Goal: Task Accomplishment & Management: Use online tool/utility

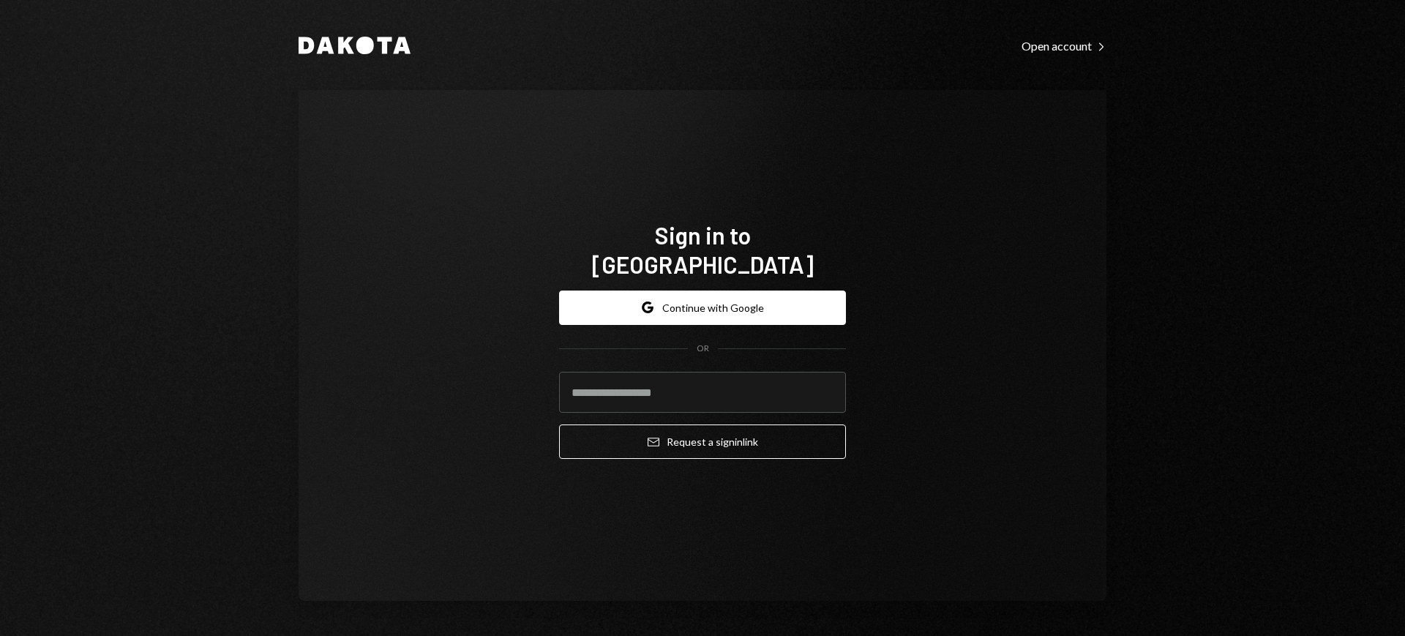
click at [708, 372] on input "email" at bounding box center [702, 392] width 287 height 41
click at [808, 380] on input "email" at bounding box center [702, 392] width 287 height 41
click at [0, 635] on com-1password-button at bounding box center [0, 636] width 0 height 0
type input "**********"
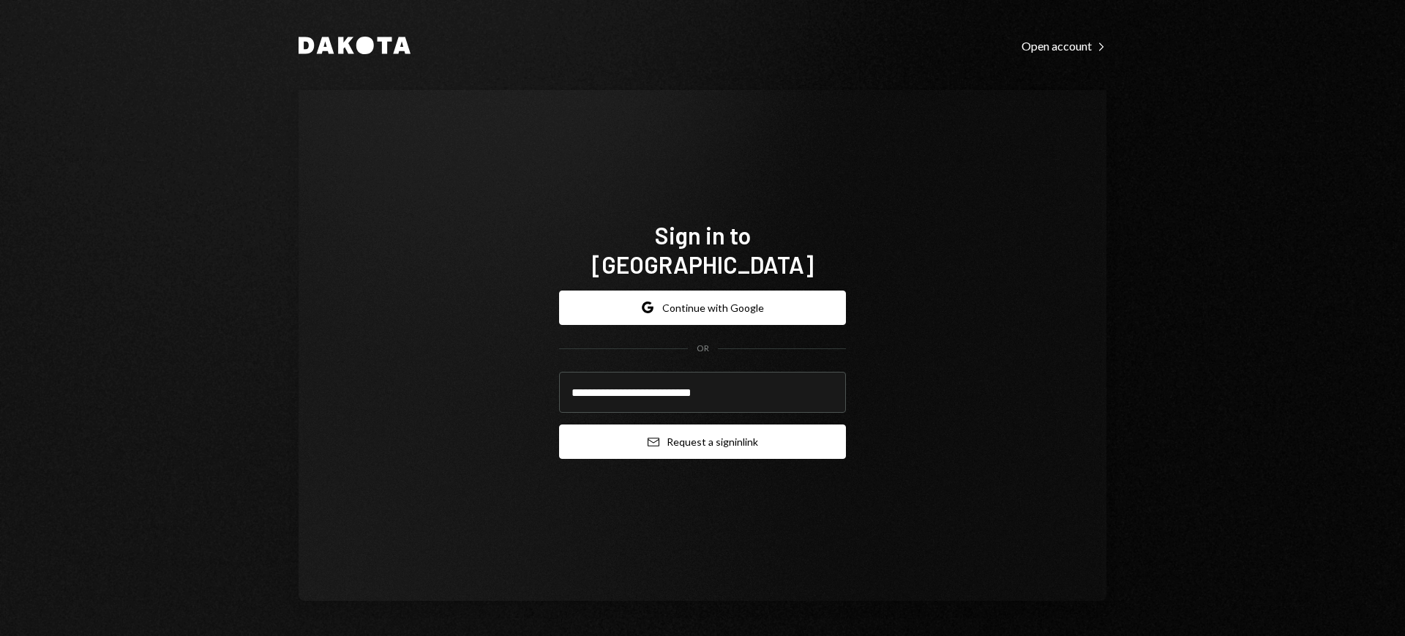
click at [711, 435] on button "Email Request a sign in link" at bounding box center [702, 441] width 287 height 34
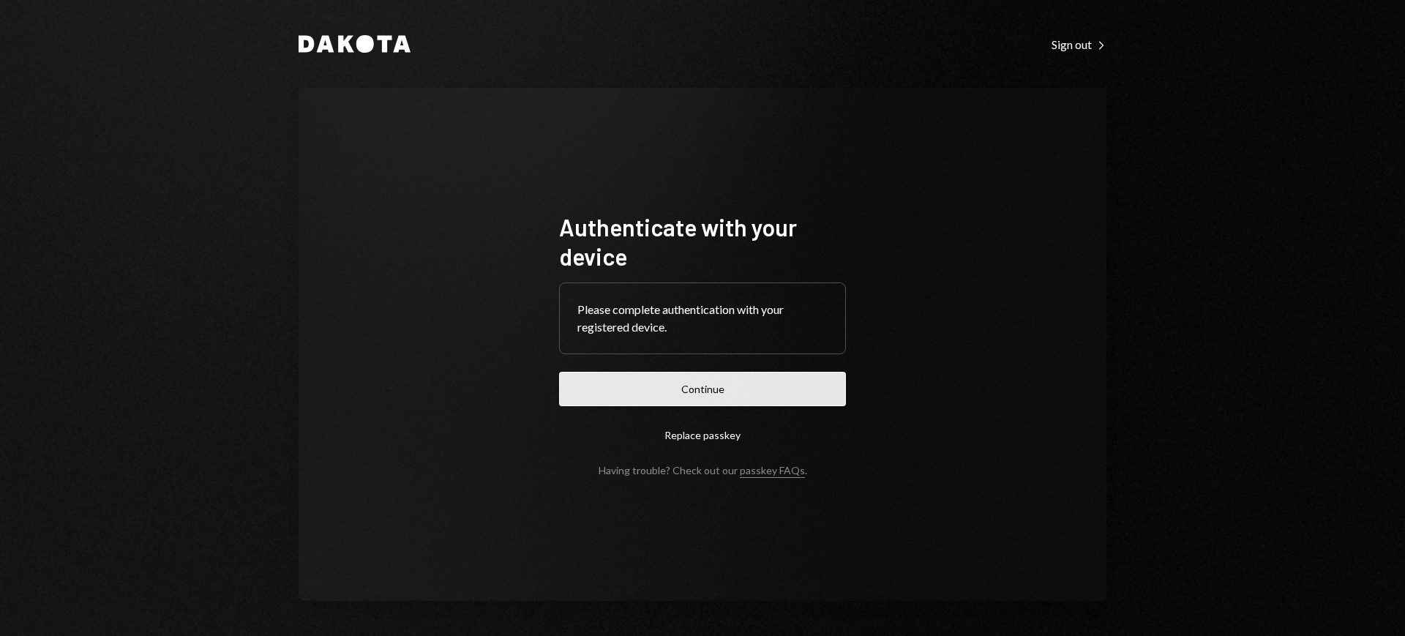
click at [788, 389] on button "Continue" at bounding box center [702, 389] width 287 height 34
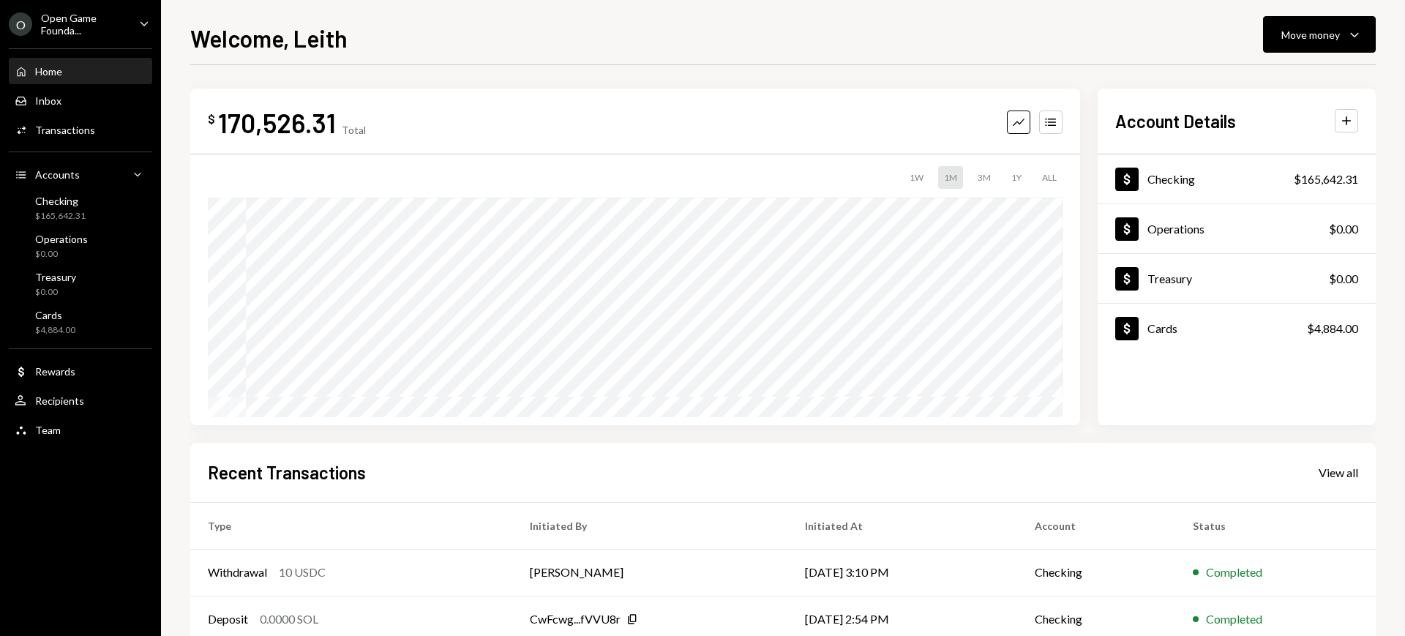
click at [83, 29] on div "Open Game Founda..." at bounding box center [84, 24] width 86 height 25
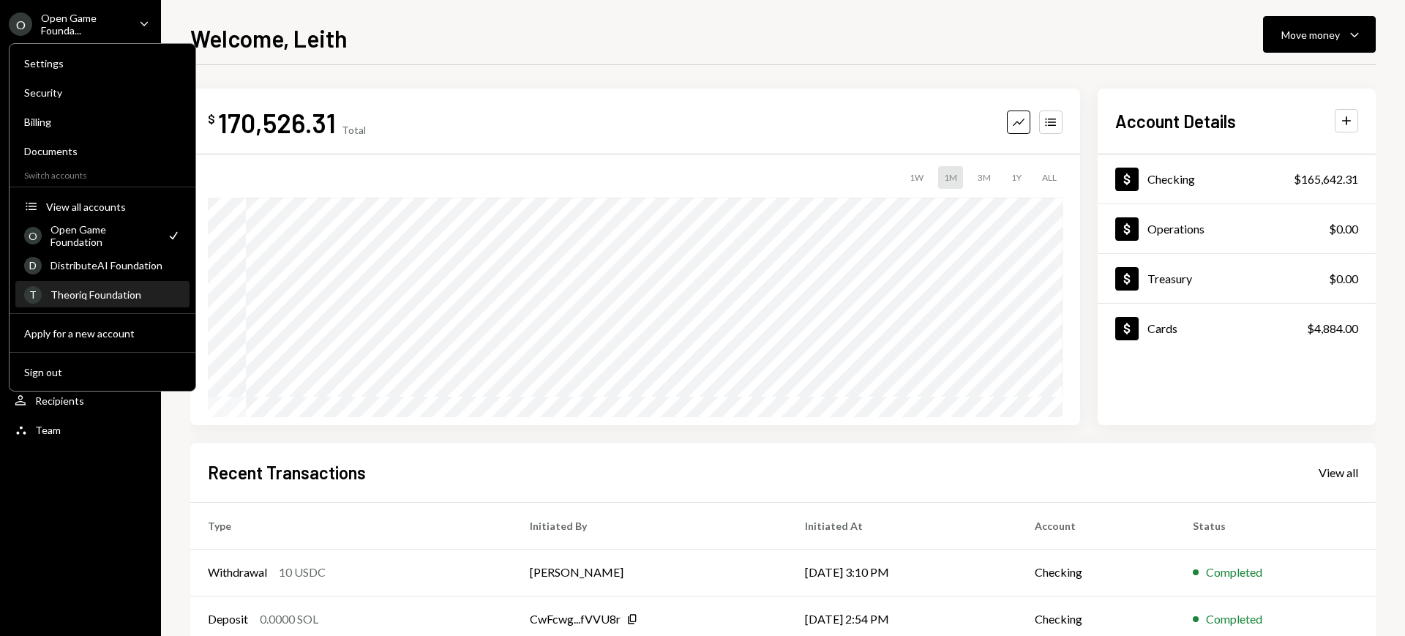
click at [110, 305] on div "T Theoriq Foundation" at bounding box center [102, 294] width 157 height 25
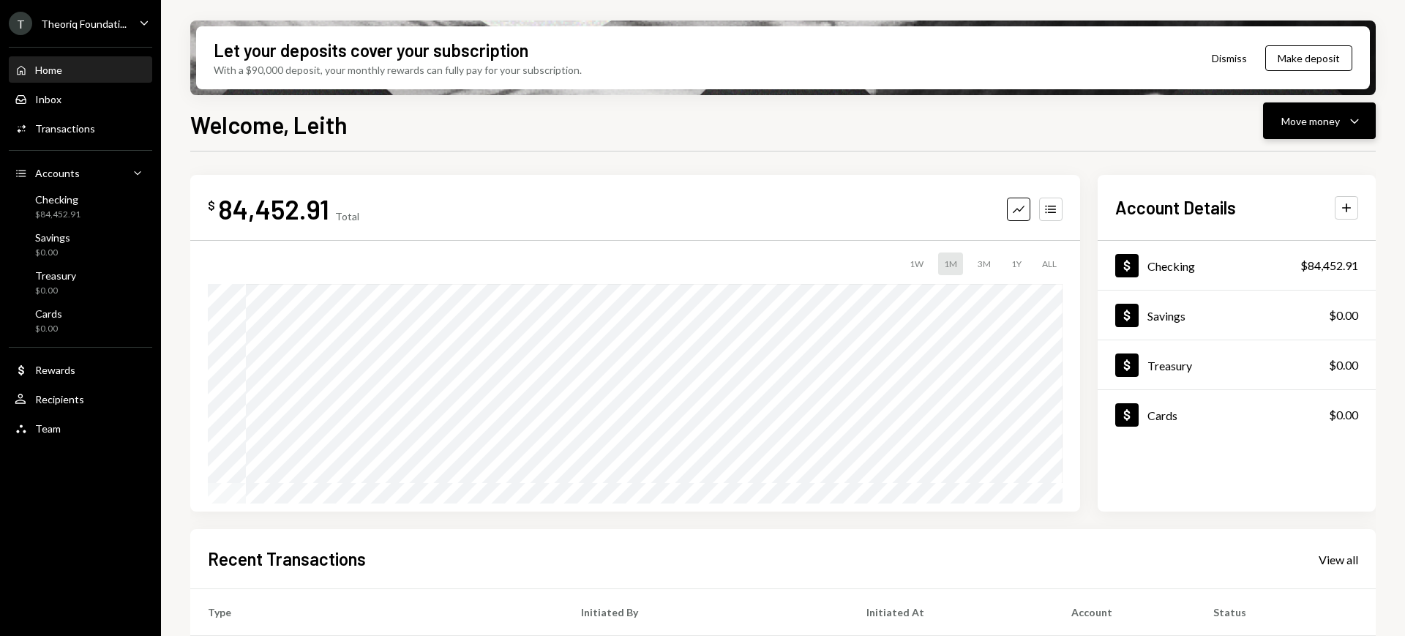
click at [1334, 119] on div "Move money" at bounding box center [1310, 120] width 59 height 15
click at [1300, 162] on div "Send" at bounding box center [1307, 164] width 107 height 15
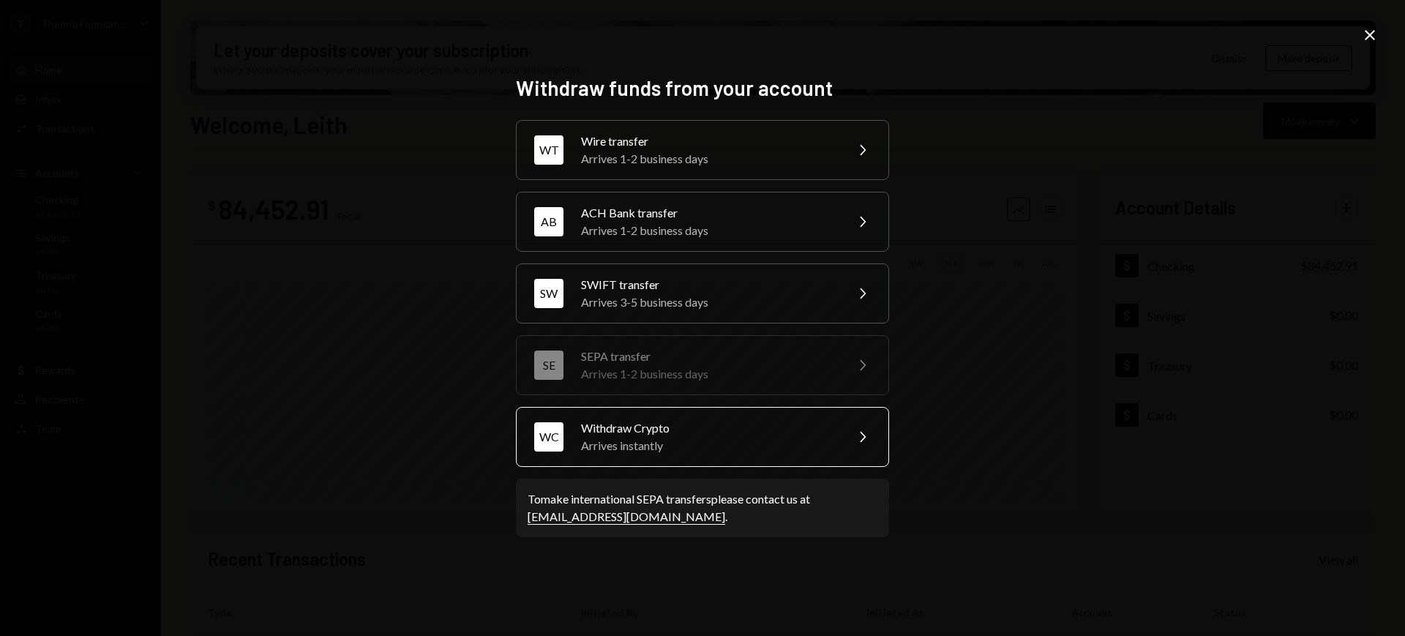
click at [727, 433] on div "Withdraw Crypto" at bounding box center [708, 428] width 255 height 18
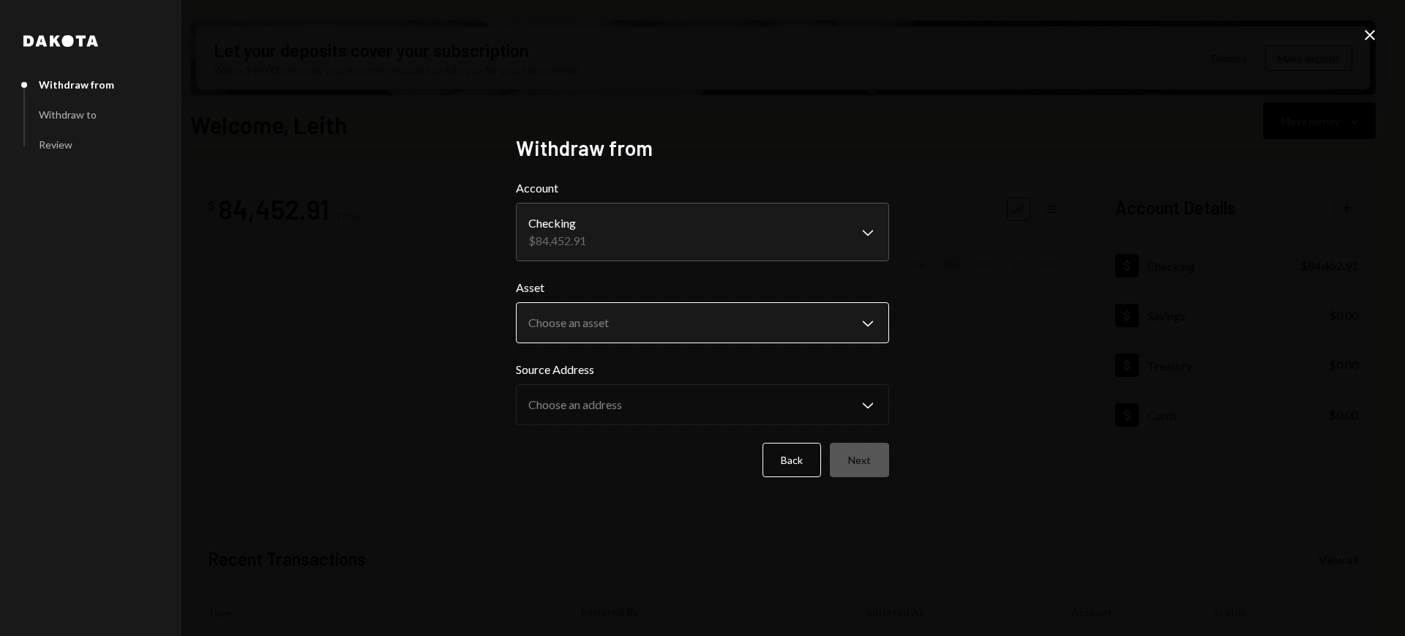
click at [789, 312] on body "T Theoriq Foundati... Caret Down Home Home Inbox Inbox Activities Transactions …" at bounding box center [702, 318] width 1405 height 636
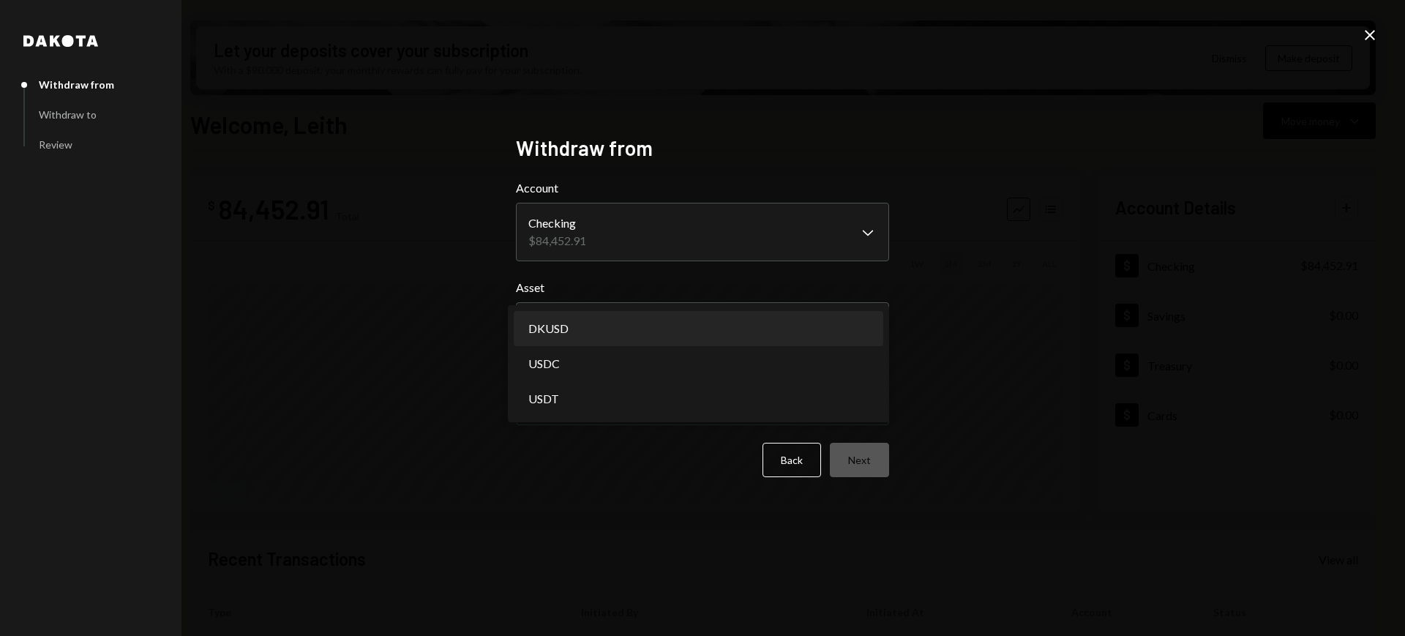
select select "*****"
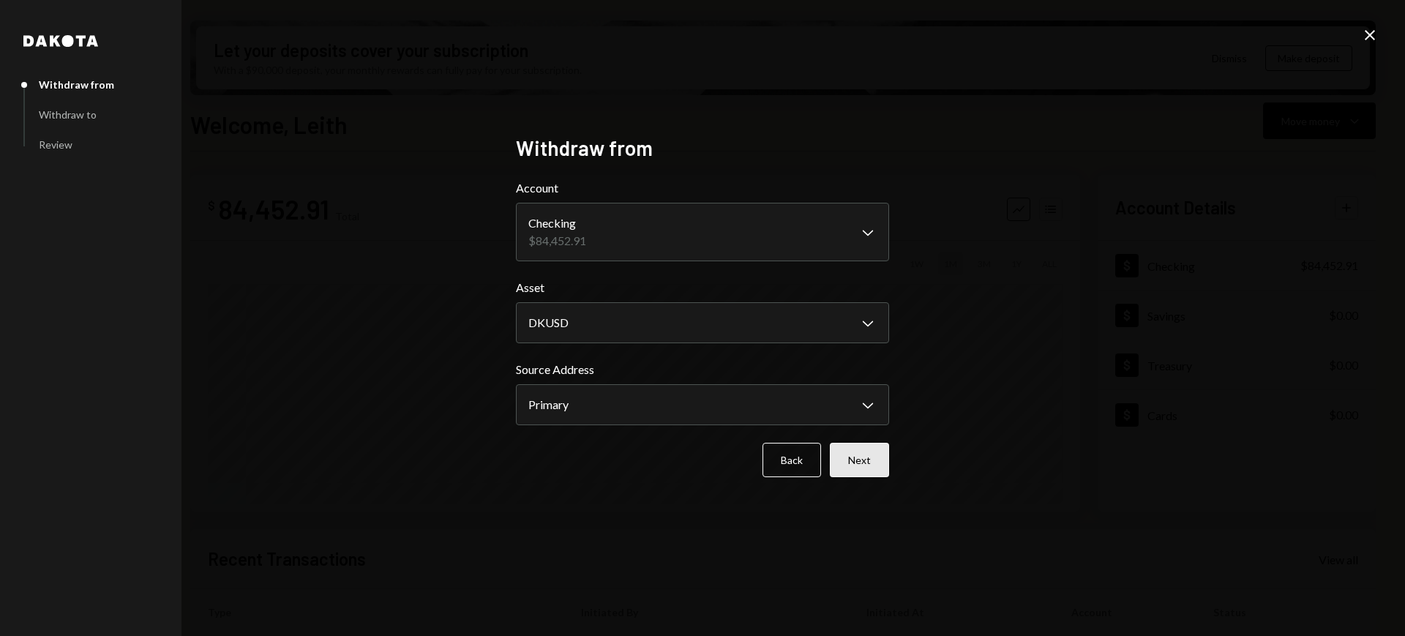
click at [851, 449] on button "Next" at bounding box center [859, 460] width 59 height 34
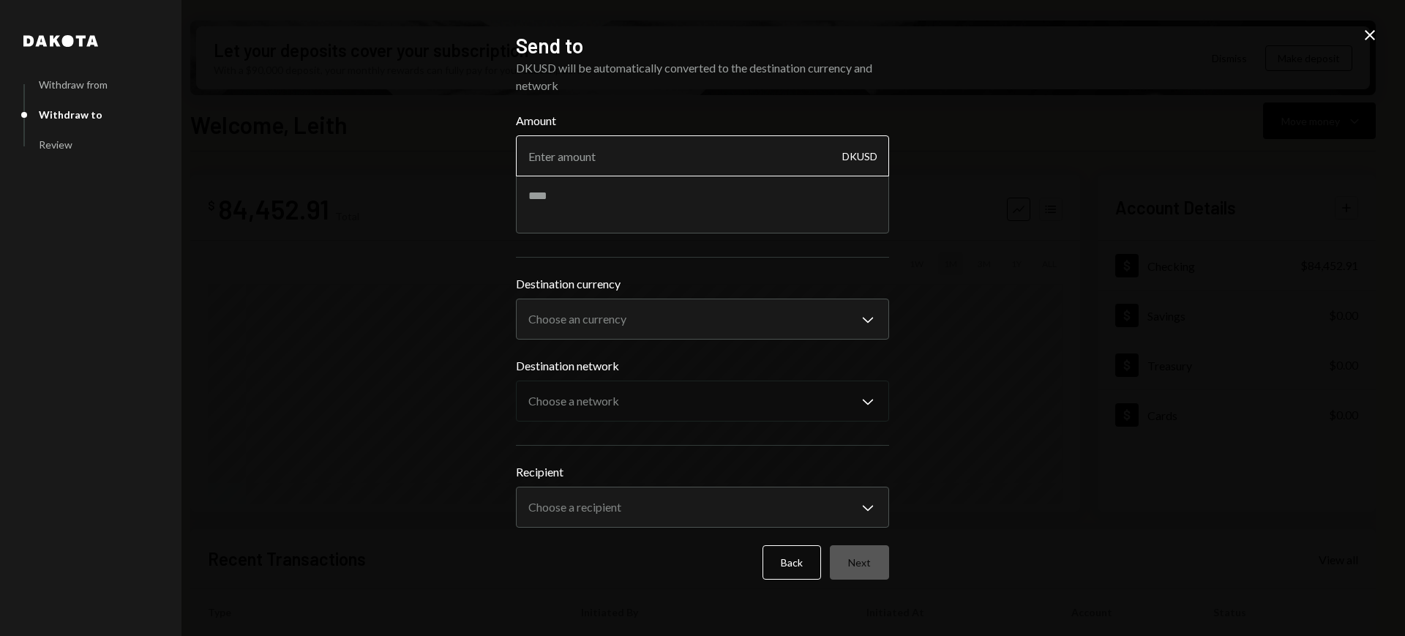
click at [754, 149] on input "Amount" at bounding box center [702, 155] width 373 height 41
paste input "2183.29"
type input "2183.29"
click at [741, 205] on textarea at bounding box center [702, 204] width 373 height 59
type textarea "**********"
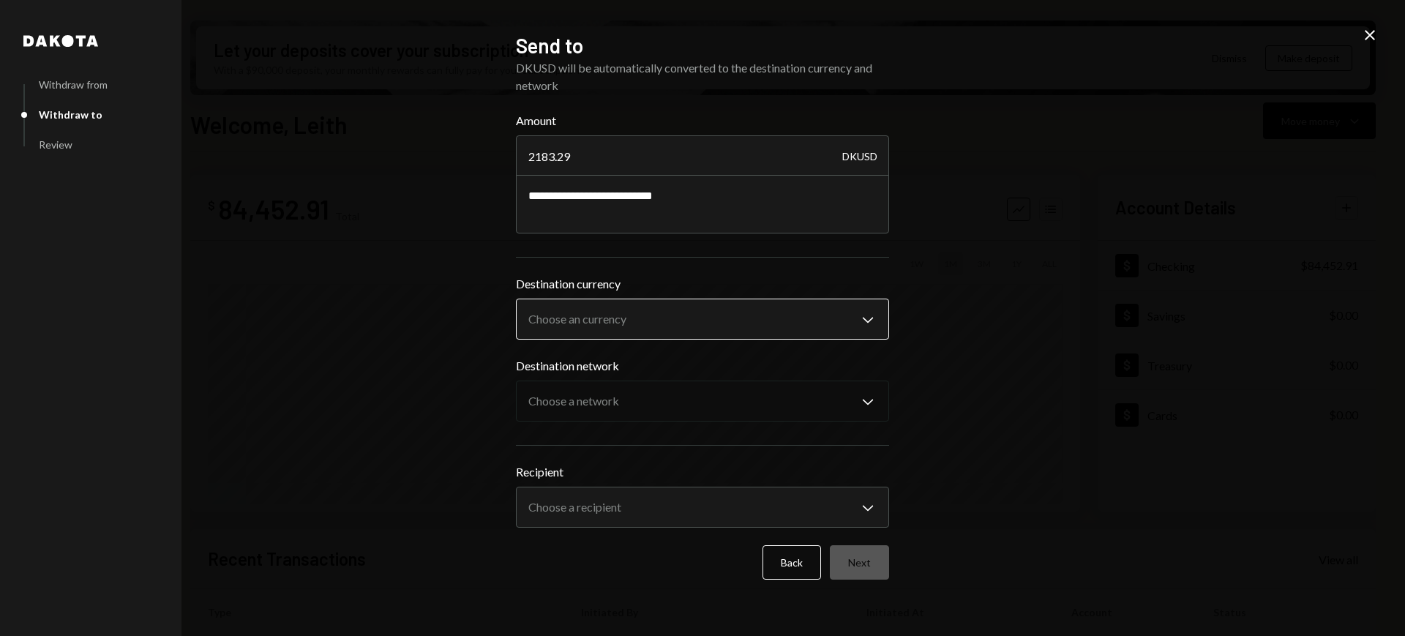
click at [811, 336] on body "T Theoriq Foundati... Caret Down Home Home Inbox Inbox Activities Transactions …" at bounding box center [702, 318] width 1405 height 636
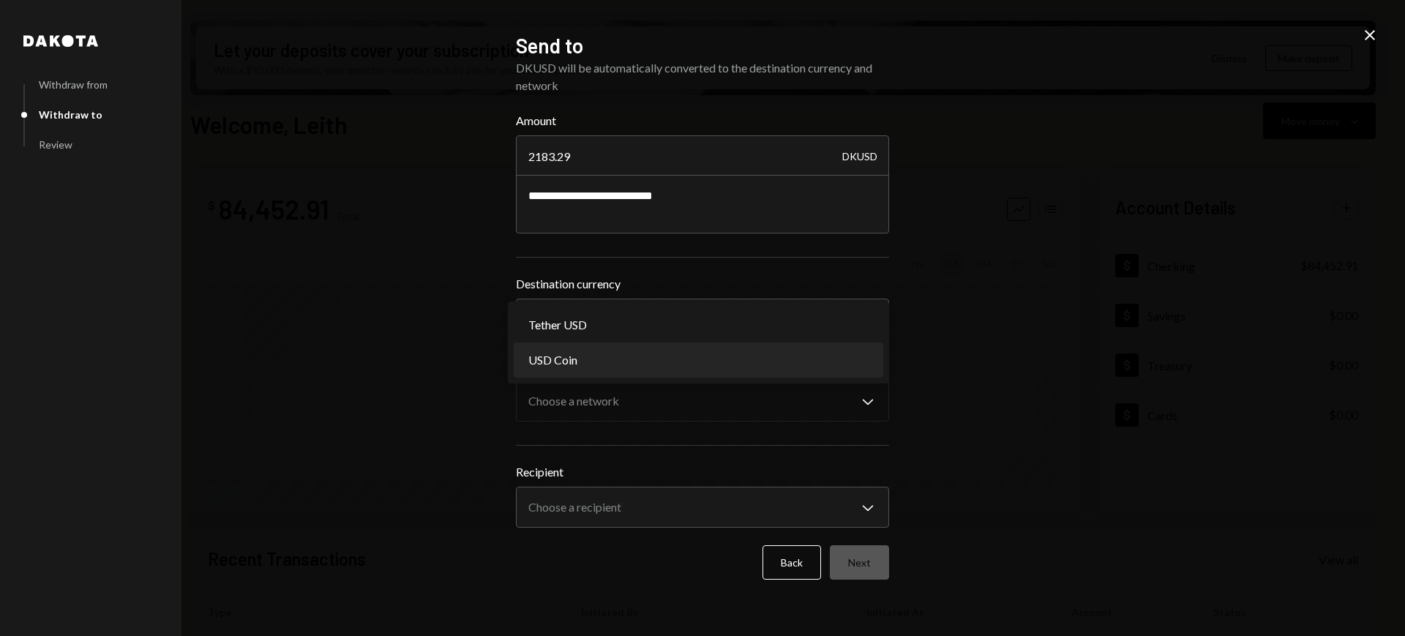
select select "****"
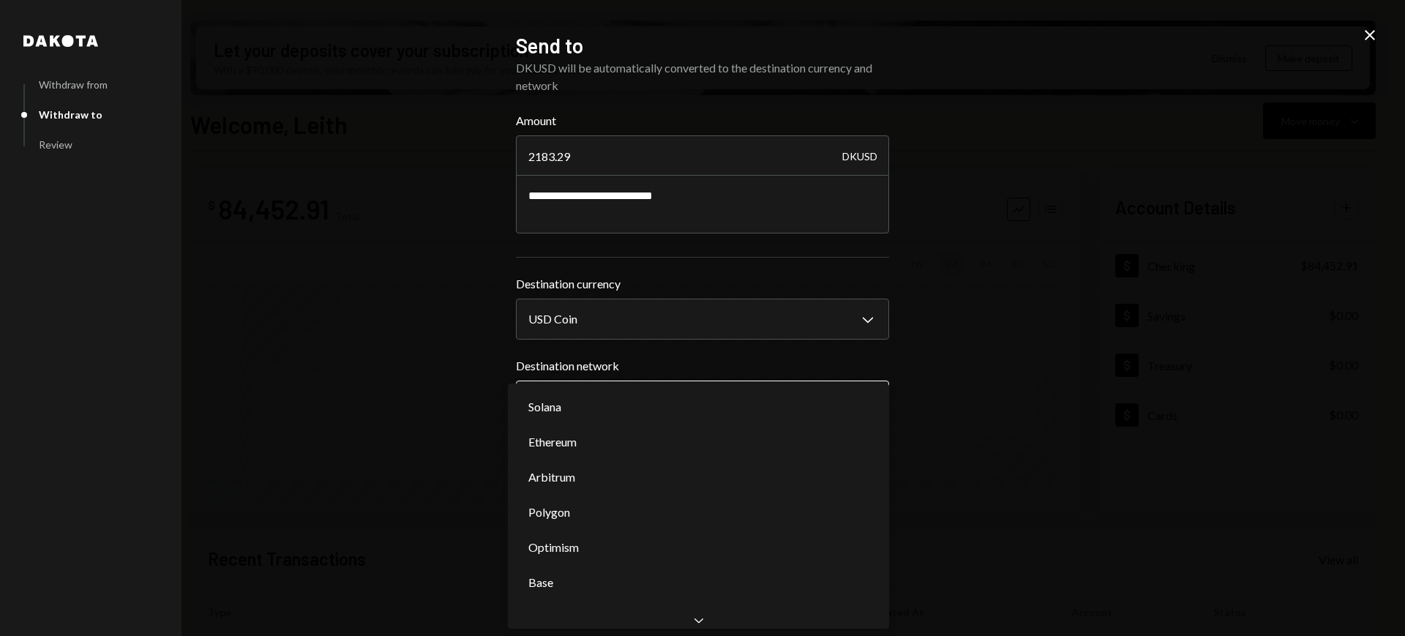
click at [784, 386] on body "T Theoriq Foundati... Caret Down Home Home Inbox Inbox Activities Transactions …" at bounding box center [702, 318] width 1405 height 636
select select "**********"
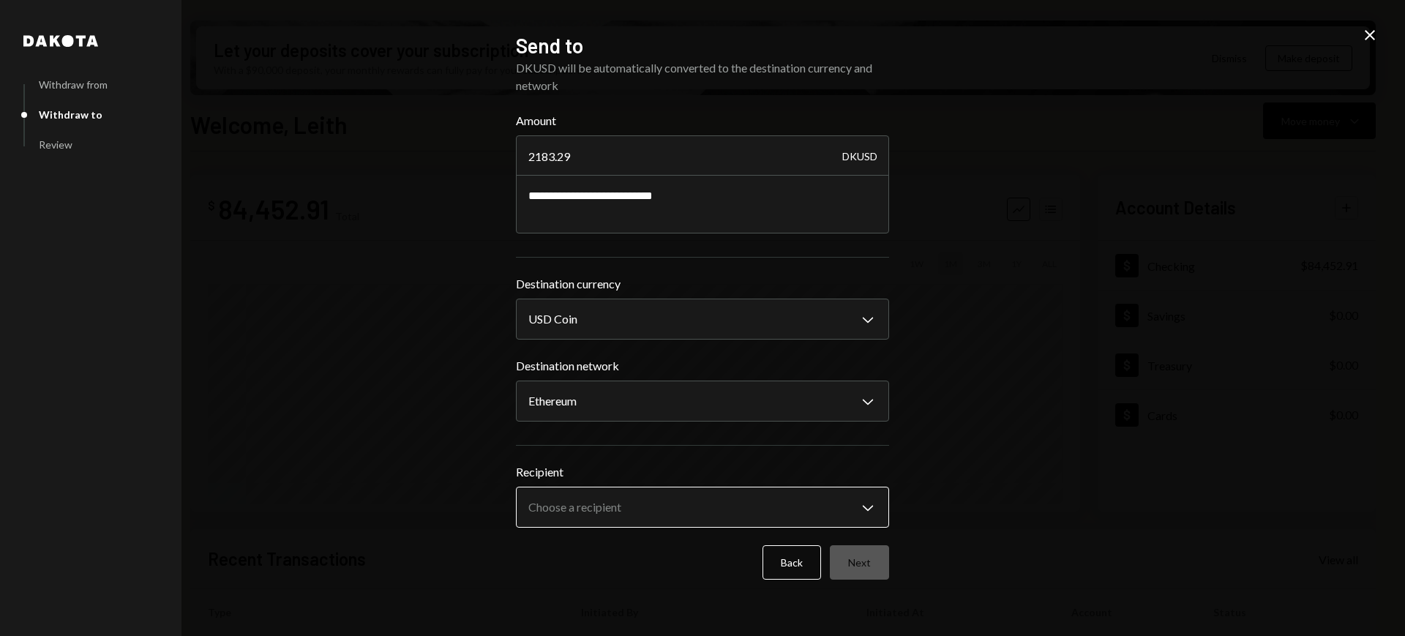
click at [846, 498] on body "T Theoriq Foundati... Caret Down Home Home Inbox Inbox Activities Transactions …" at bounding box center [702, 318] width 1405 height 636
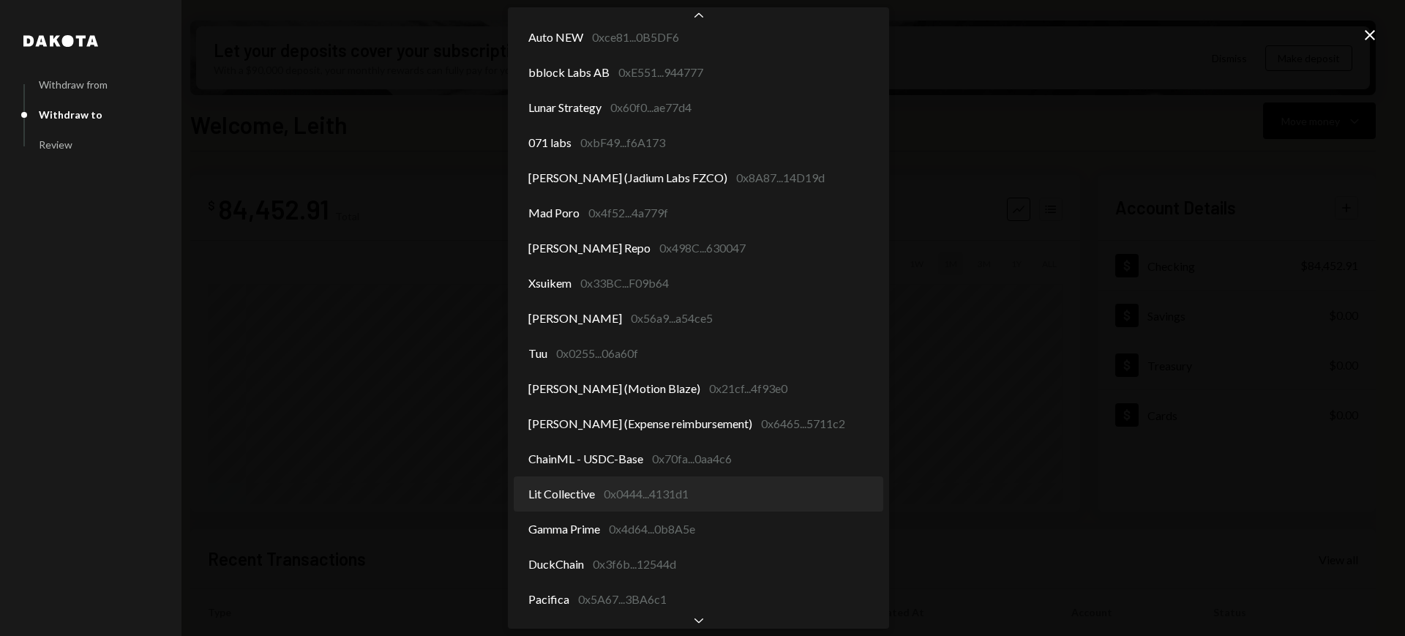
scroll to position [678, 0]
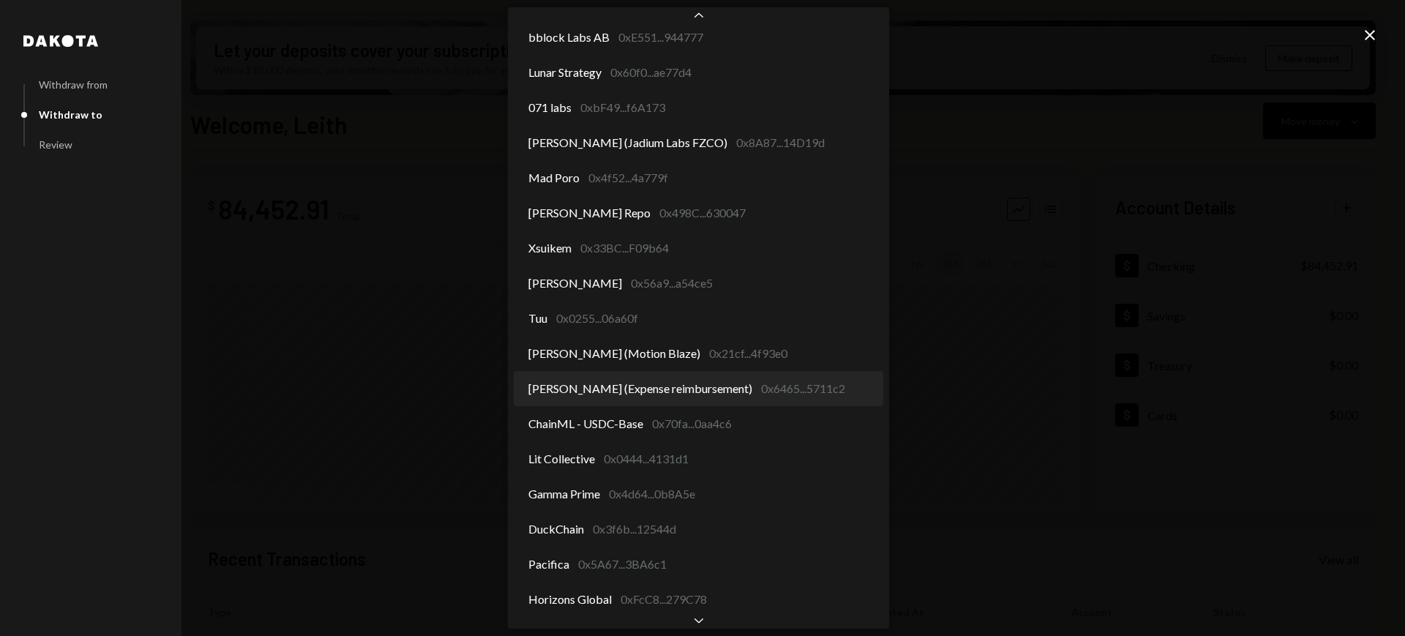
select select "**********"
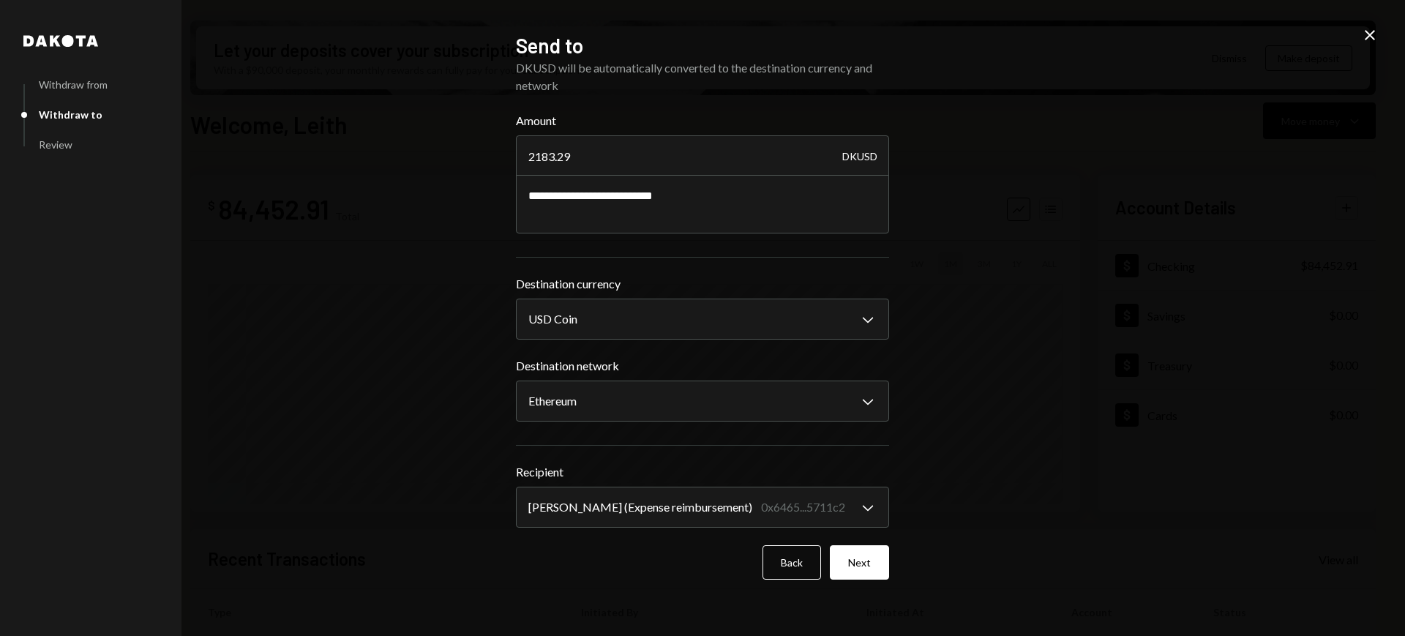
click at [1366, 37] on icon "Close" at bounding box center [1370, 35] width 18 height 18
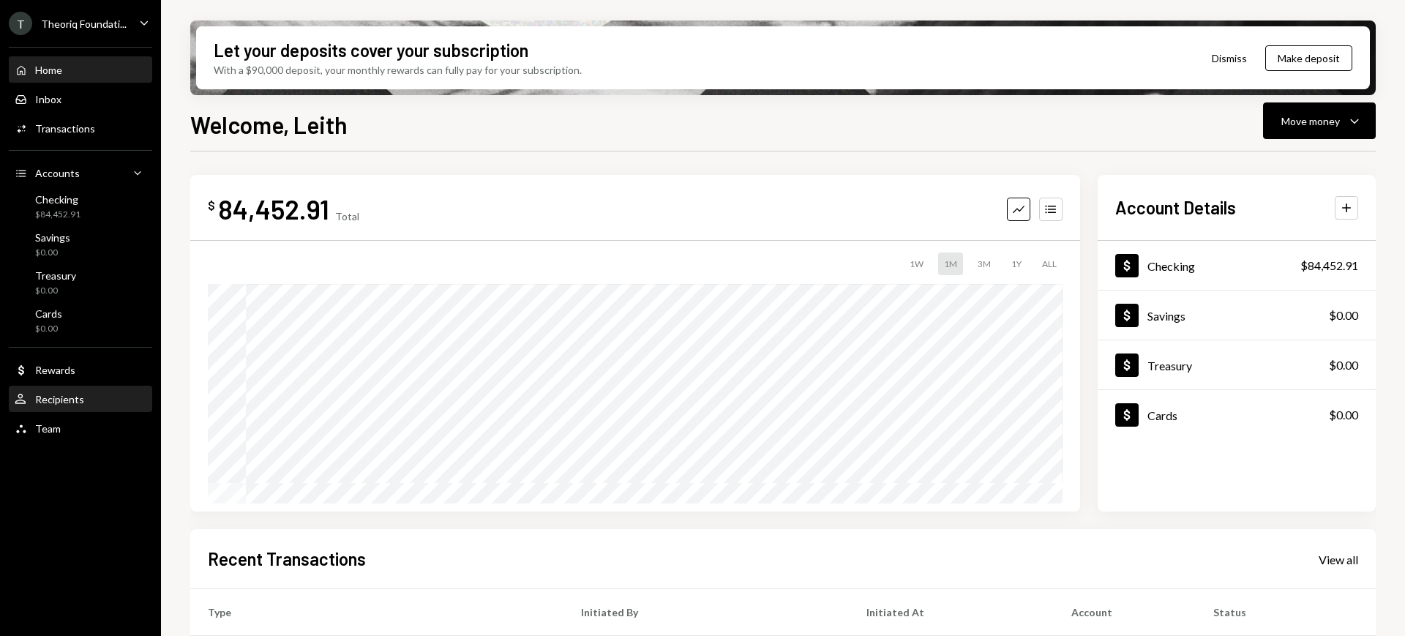
click at [97, 401] on div "User Recipients" at bounding box center [81, 399] width 132 height 13
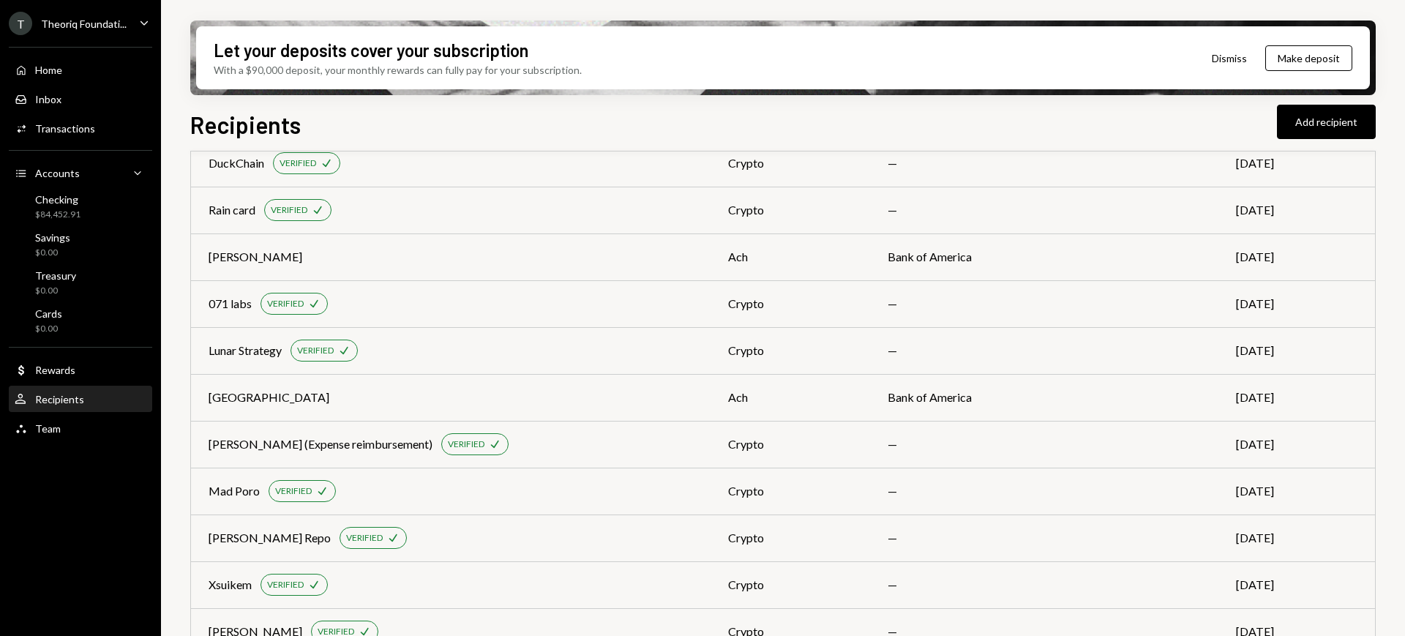
scroll to position [549, 0]
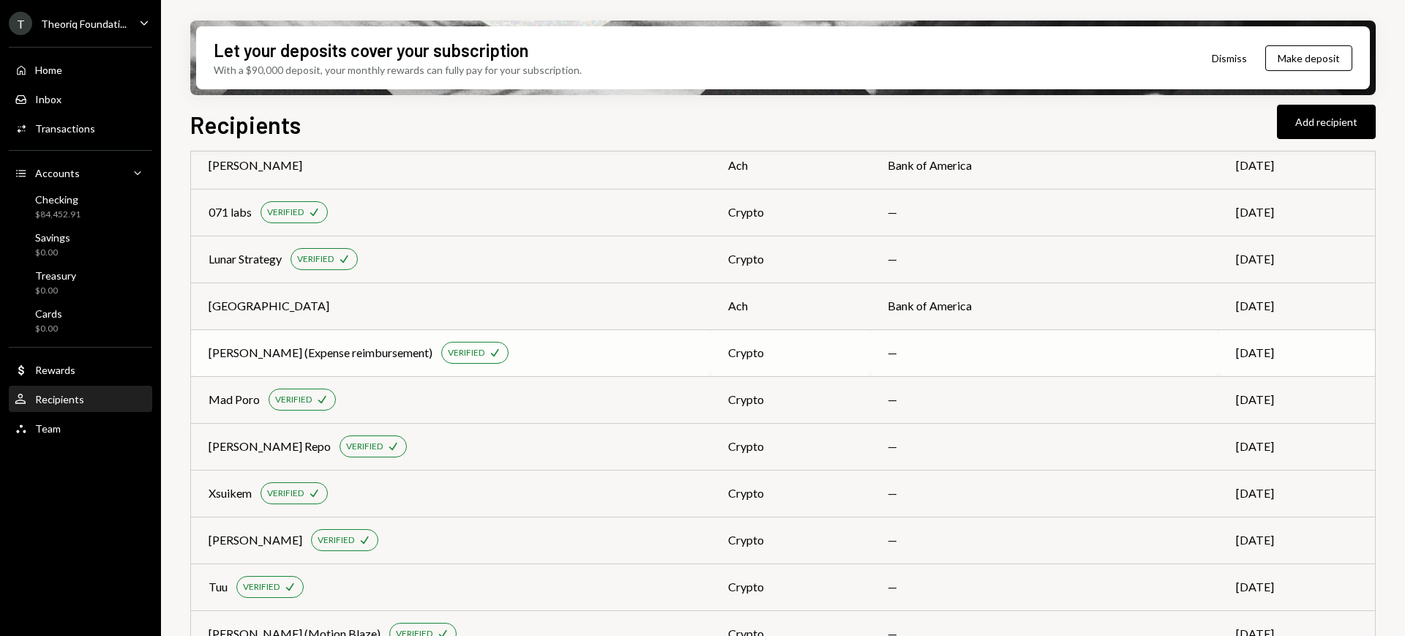
click at [580, 357] on div "Jeremy Miller (Expense reimbursement) VERIFIED Check" at bounding box center [451, 353] width 484 height 22
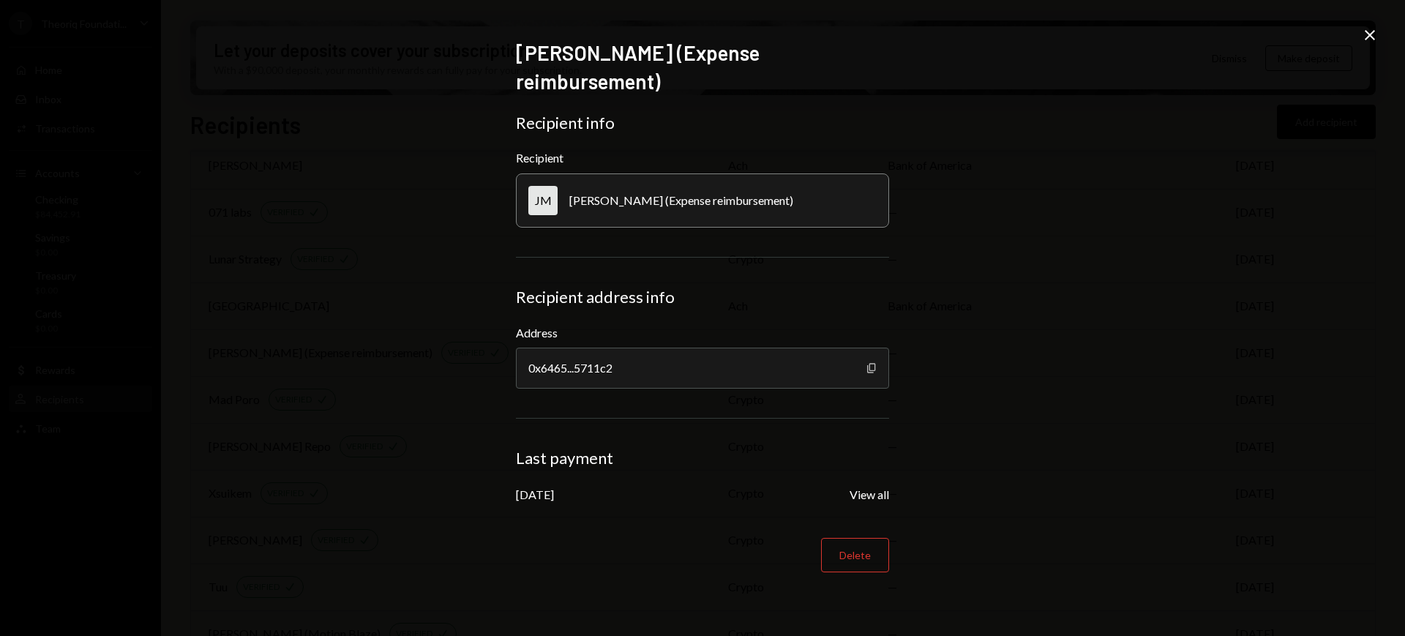
click at [869, 364] on icon "button" at bounding box center [871, 369] width 8 height 10
click at [1359, 31] on div "Jeremy Miller (Expense reimbursement) Recipient info Recipient JM Jeremy Miller…" at bounding box center [702, 318] width 1405 height 636
click at [1363, 33] on icon "Close" at bounding box center [1370, 35] width 18 height 18
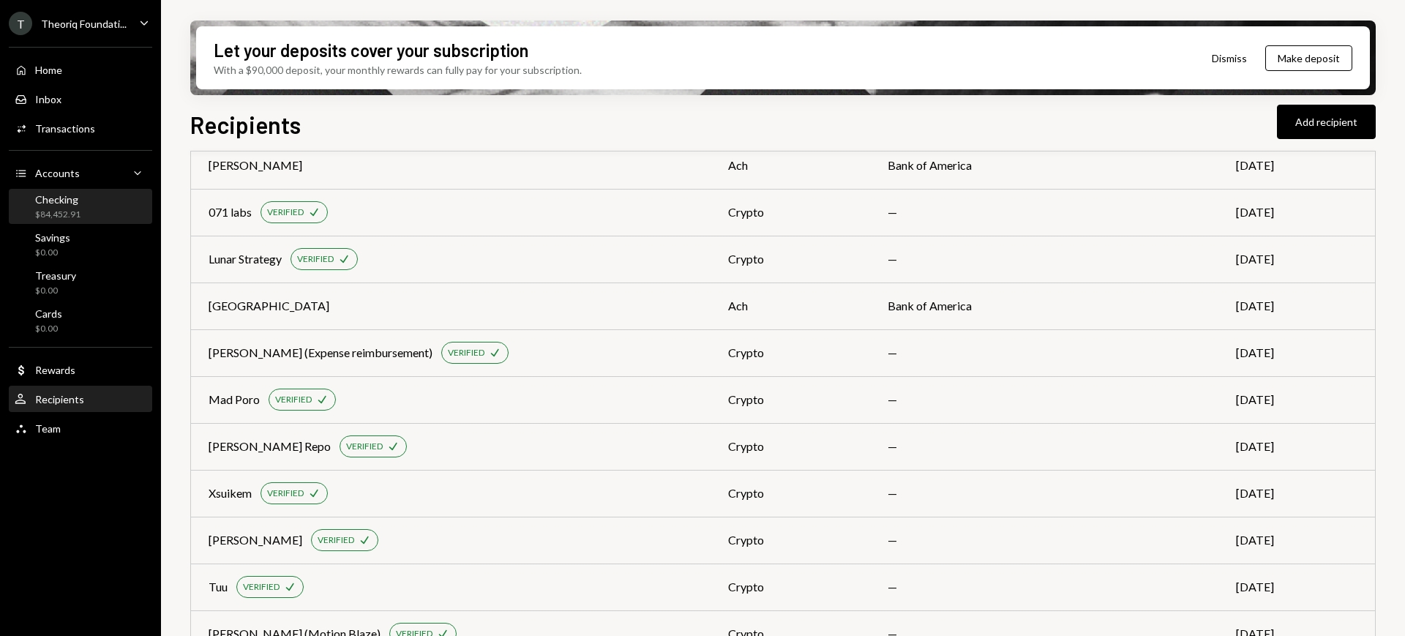
click at [92, 222] on div "Checking $84,452.91" at bounding box center [81, 207] width 132 height 34
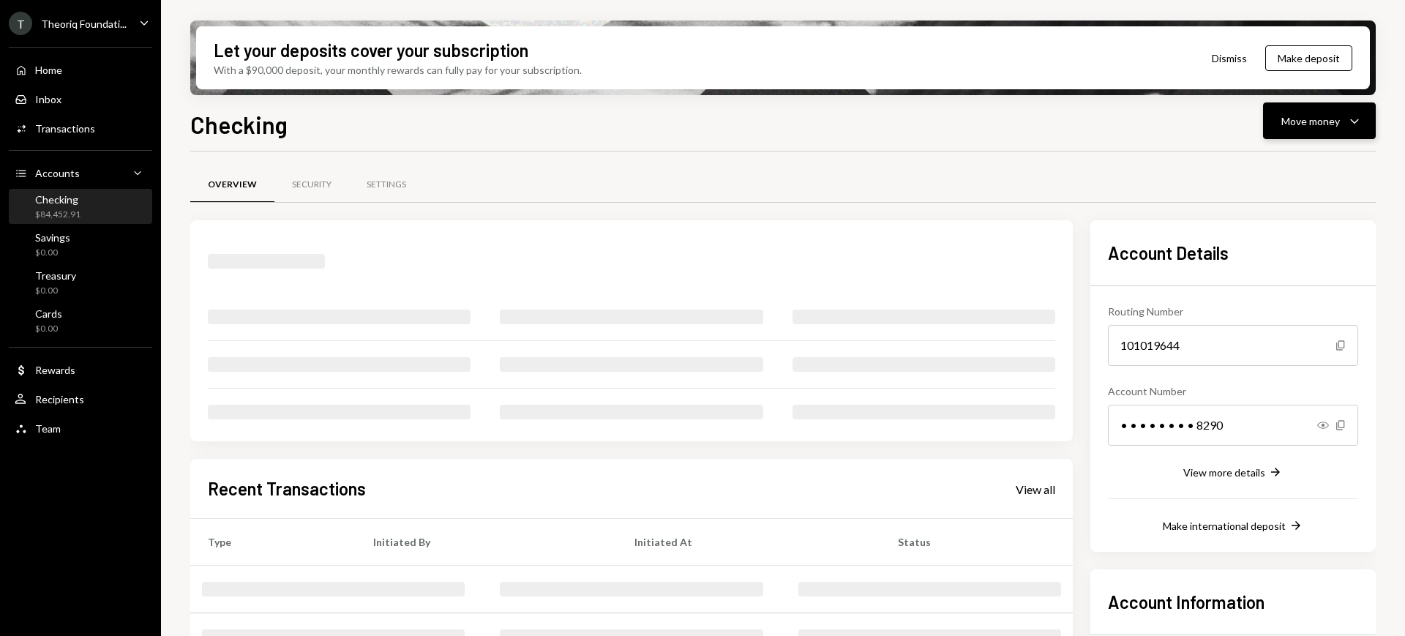
drag, startPoint x: 1400, startPoint y: 114, endPoint x: 1359, endPoint y: 115, distance: 41.0
click at [1388, 116] on div "Let your deposits cover your subscription With a $90,000 deposit, your monthly …" at bounding box center [783, 318] width 1244 height 636
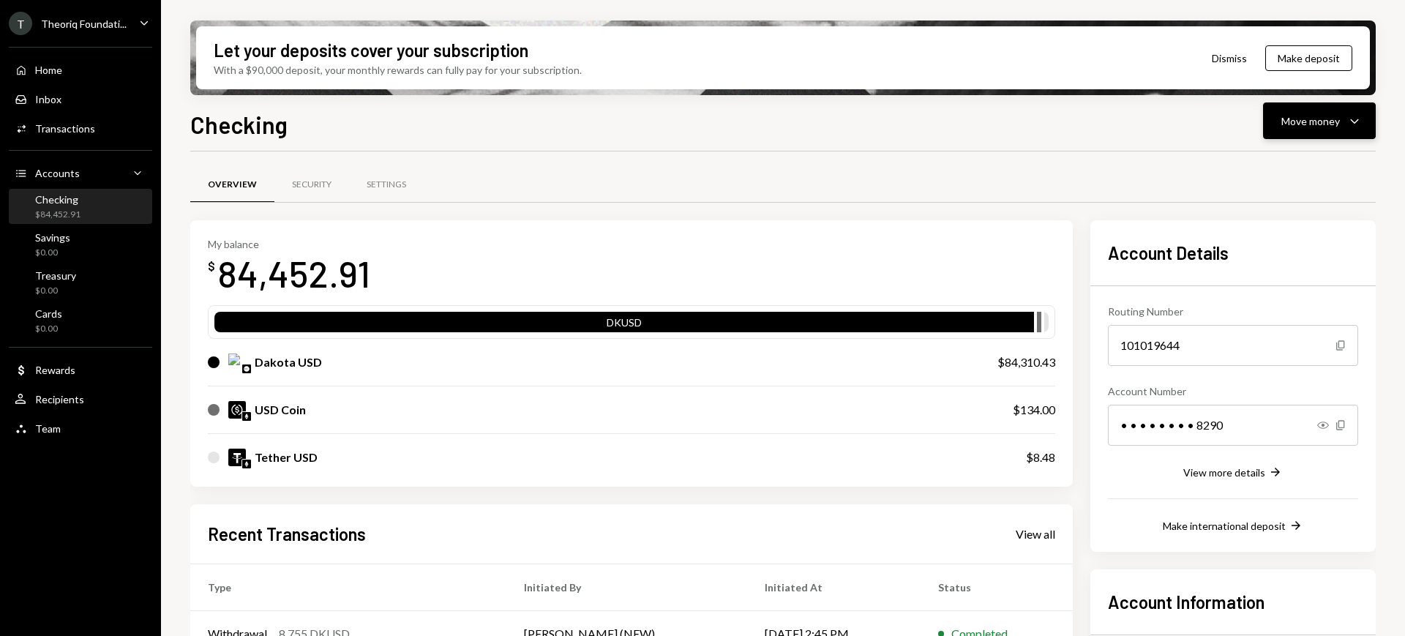
click at [1350, 113] on icon "Caret Down" at bounding box center [1355, 121] width 18 height 18
click at [1302, 159] on div "Send" at bounding box center [1307, 164] width 107 height 15
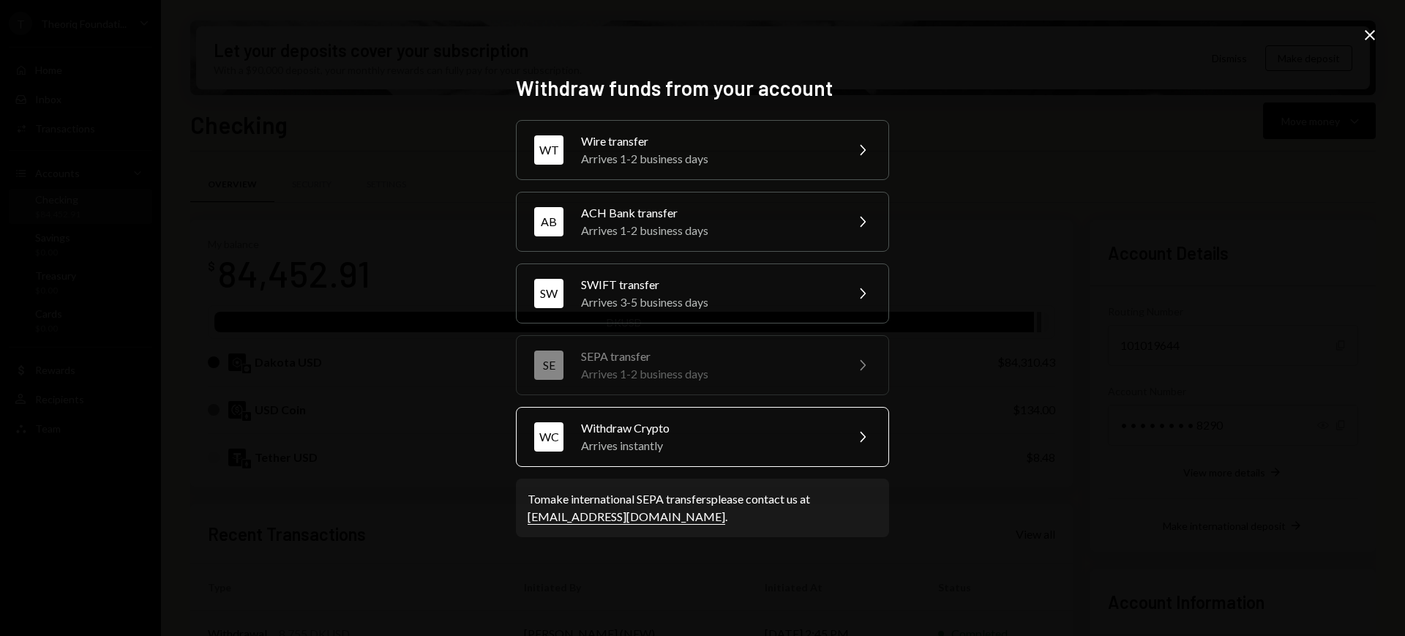
click at [683, 449] on div "Arrives instantly" at bounding box center [708, 446] width 255 height 18
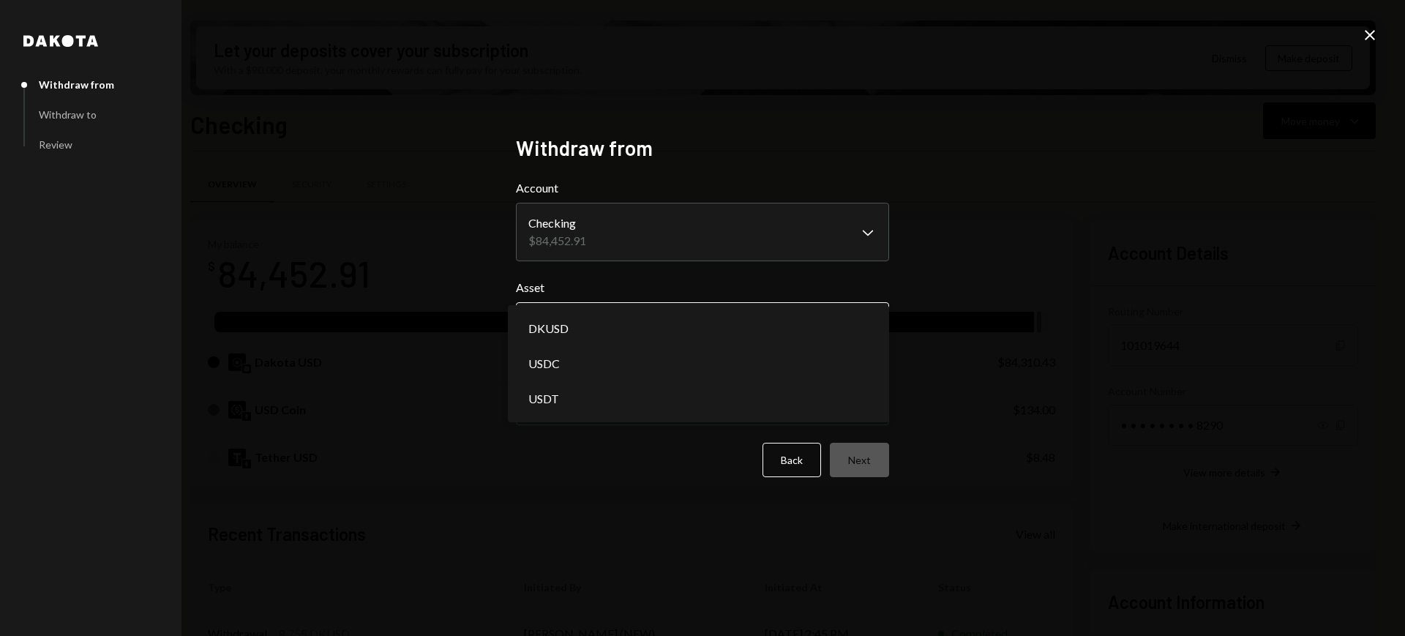
click at [771, 318] on body "T Theoriq Foundati... Caret Down Home Home Inbox Inbox Activities Transactions …" at bounding box center [702, 318] width 1405 height 636
select select "*****"
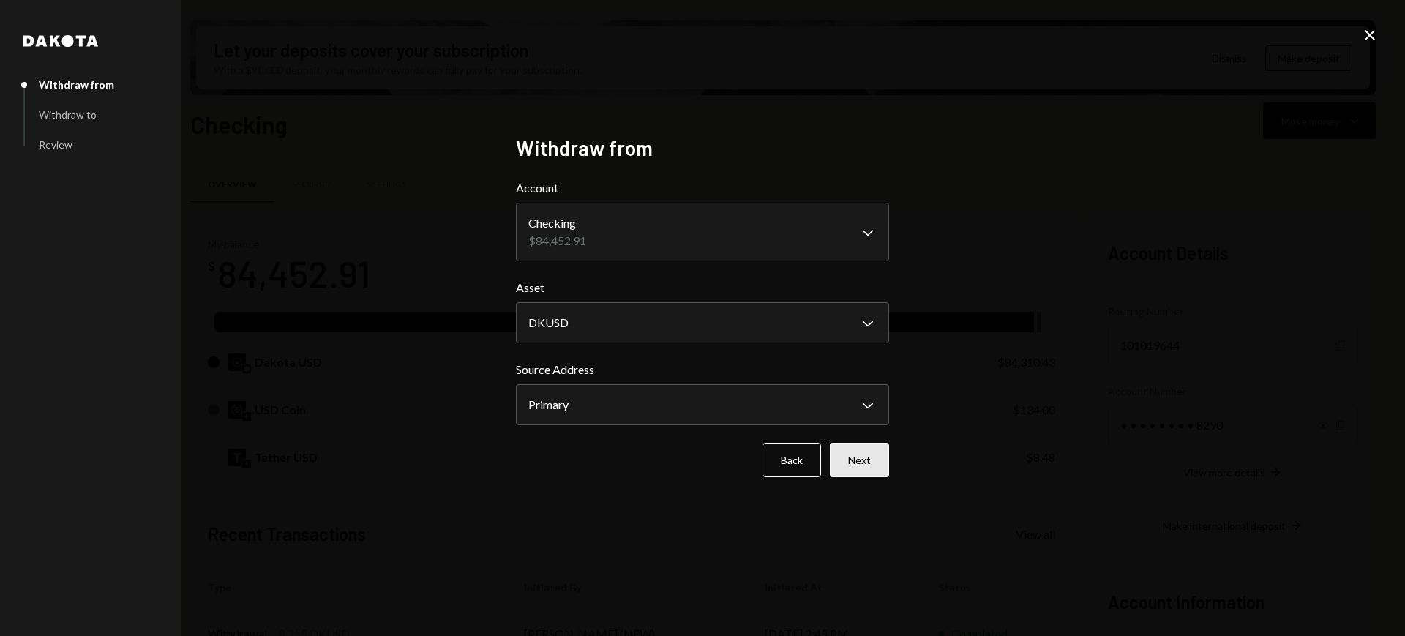
click at [855, 458] on button "Next" at bounding box center [859, 460] width 59 height 34
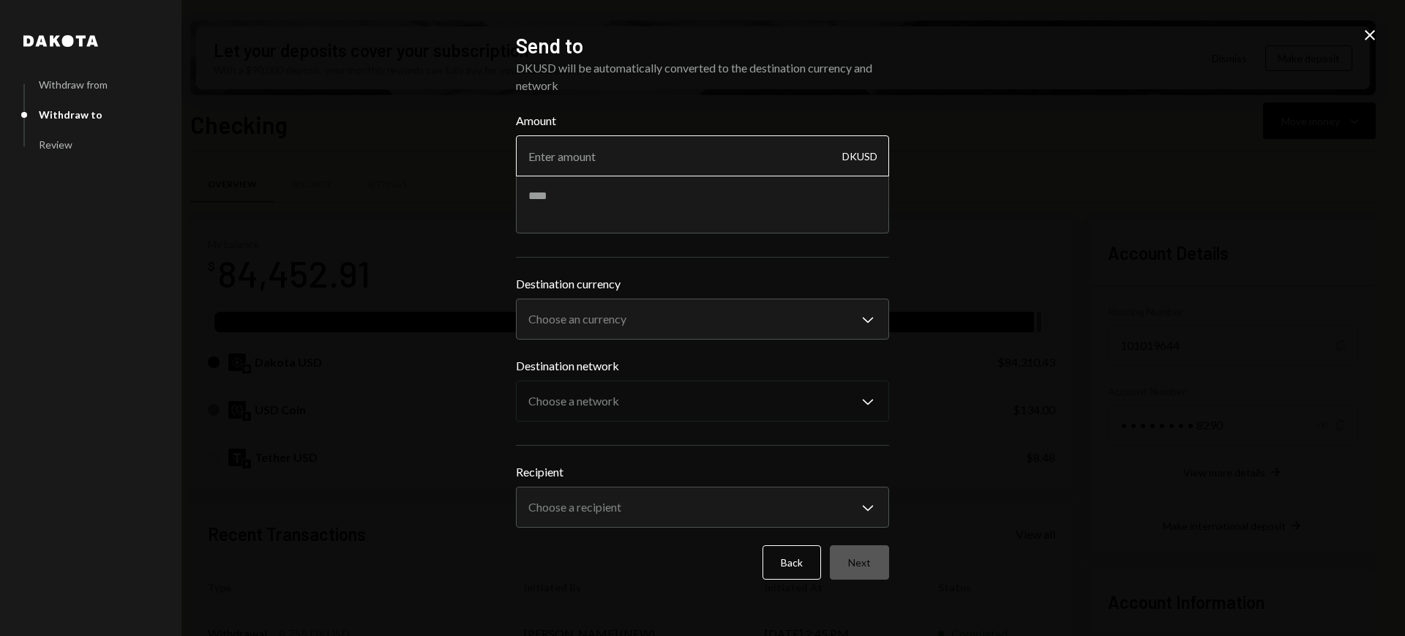
click at [733, 166] on input "Amount" at bounding box center [702, 155] width 373 height 41
click at [715, 155] on input "Amount" at bounding box center [702, 155] width 373 height 41
paste input "2183.29"
type input "2183.29"
click at [696, 208] on textarea at bounding box center [702, 204] width 373 height 59
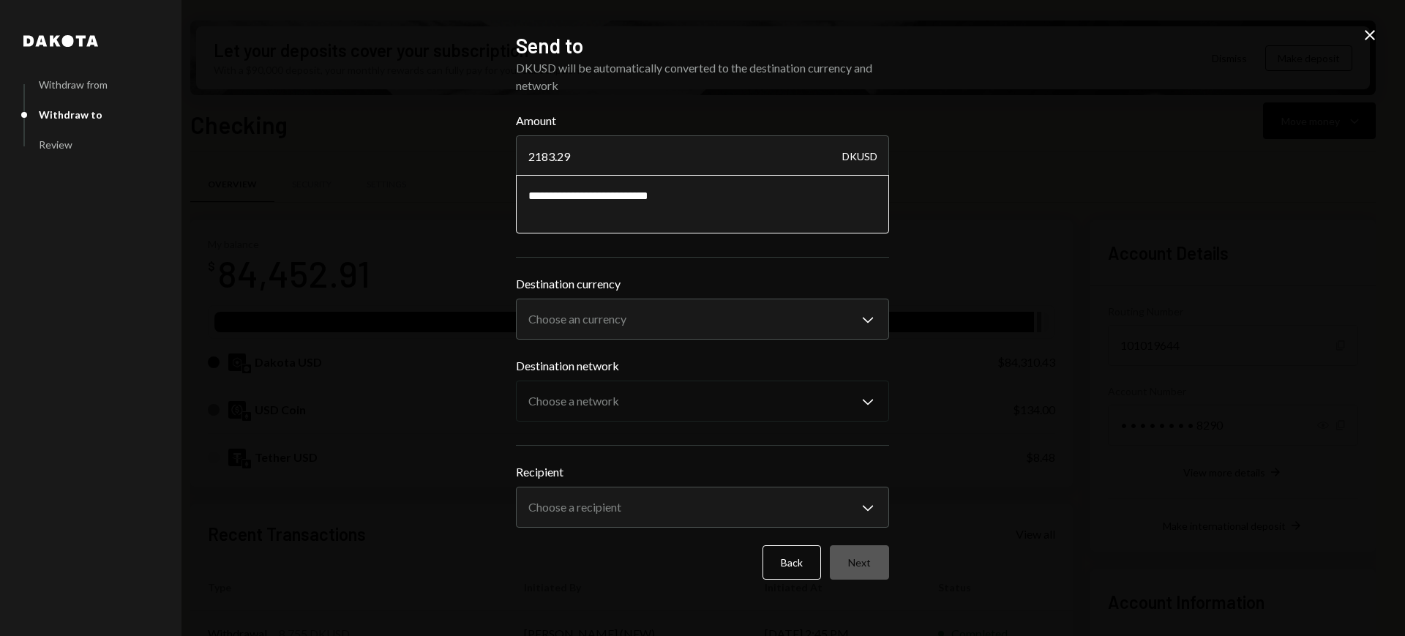
type textarea "**********"
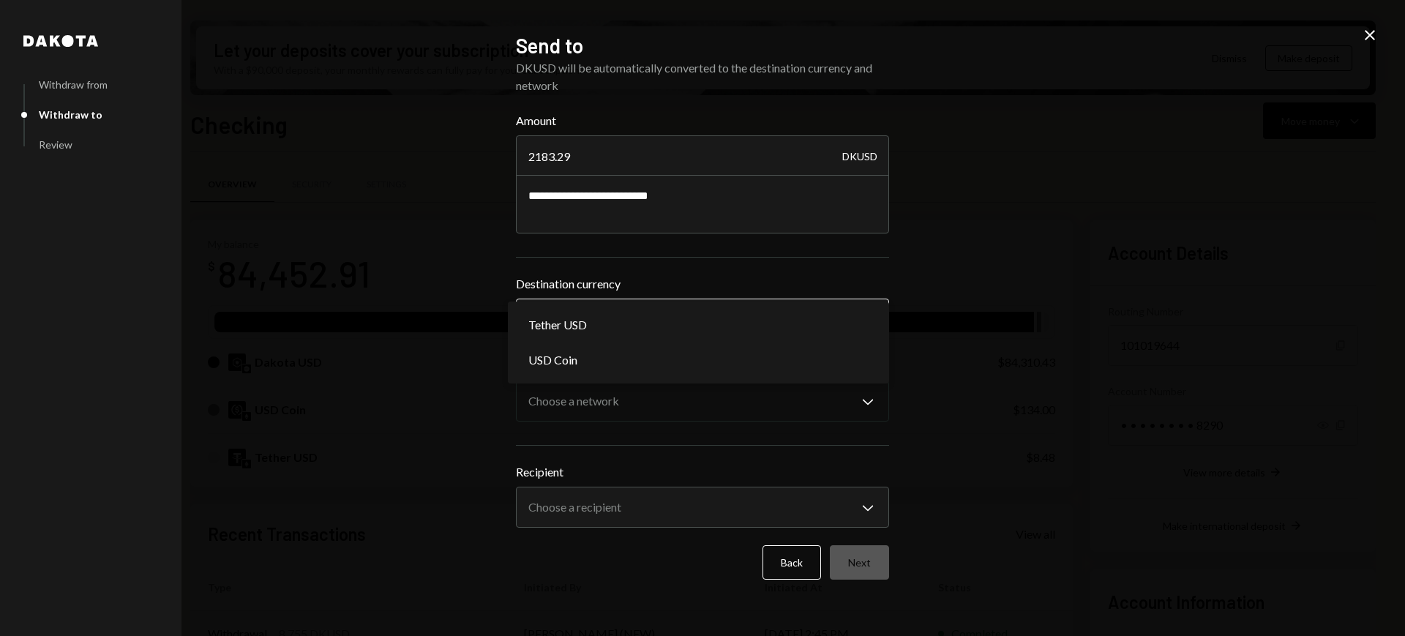
click at [752, 304] on body "T Theoriq Foundati... Caret Down Home Home Inbox Inbox Activities Transactions …" at bounding box center [702, 318] width 1405 height 636
select select "****"
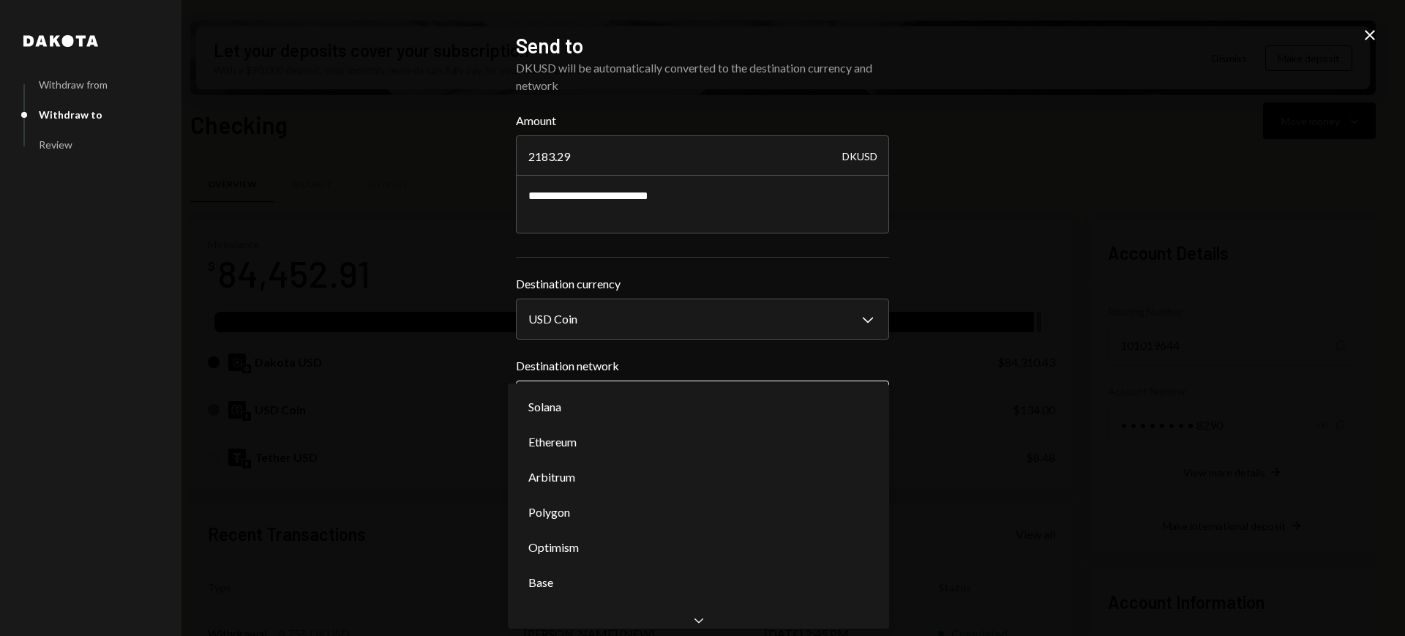
click at [721, 388] on body "T Theoriq Foundati... Caret Down Home Home Inbox Inbox Activities Transactions …" at bounding box center [702, 318] width 1405 height 636
select select "**********"
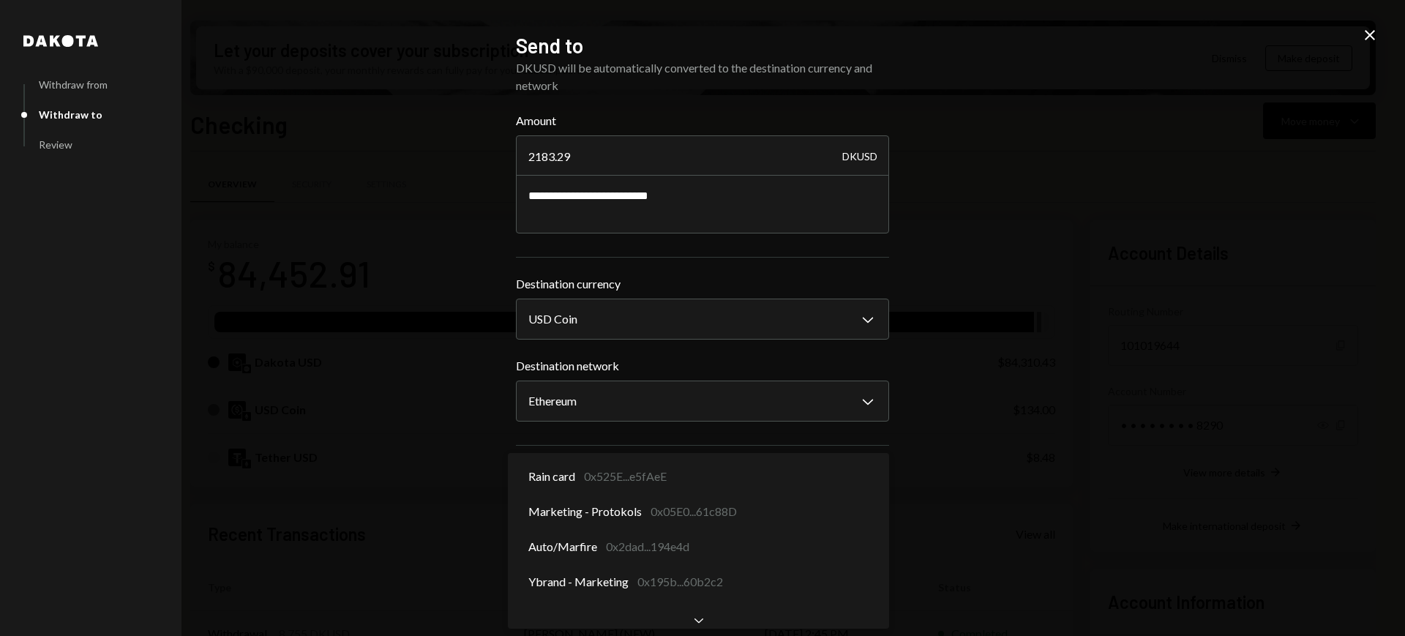
click at [705, 500] on body "T Theoriq Foundati... Caret Down Home Home Inbox Inbox Activities Transactions …" at bounding box center [702, 318] width 1405 height 636
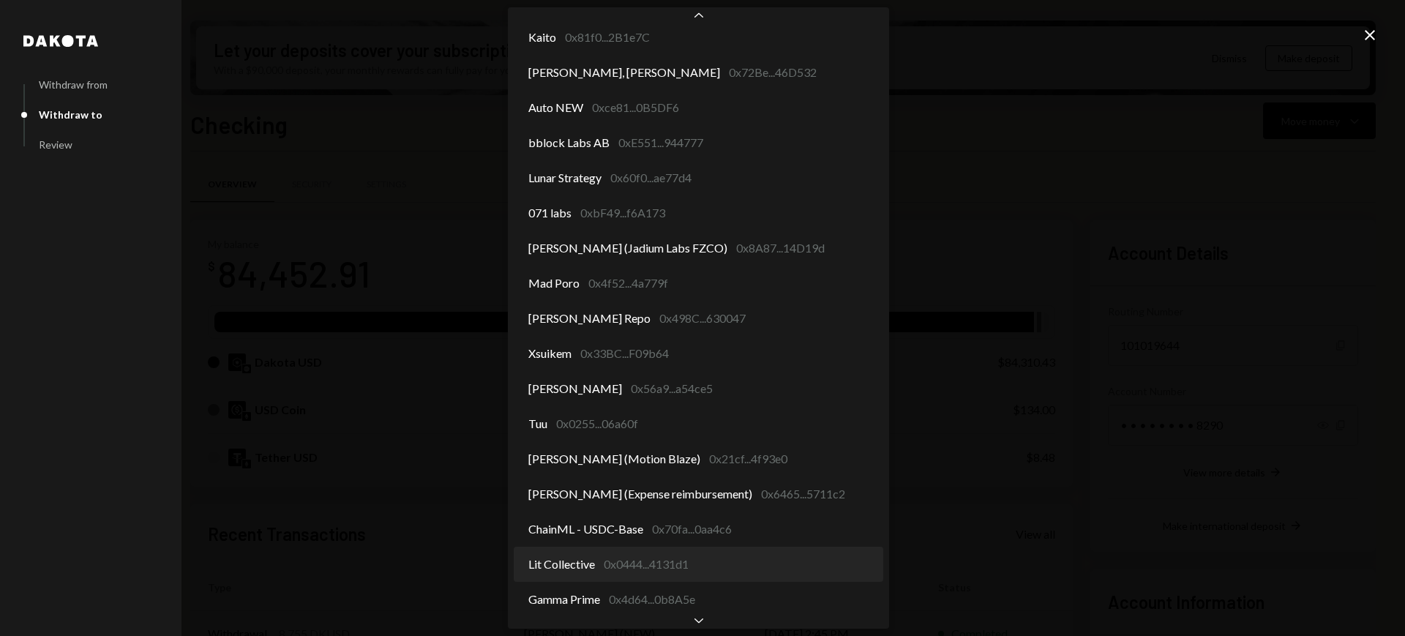
scroll to position [608, 0]
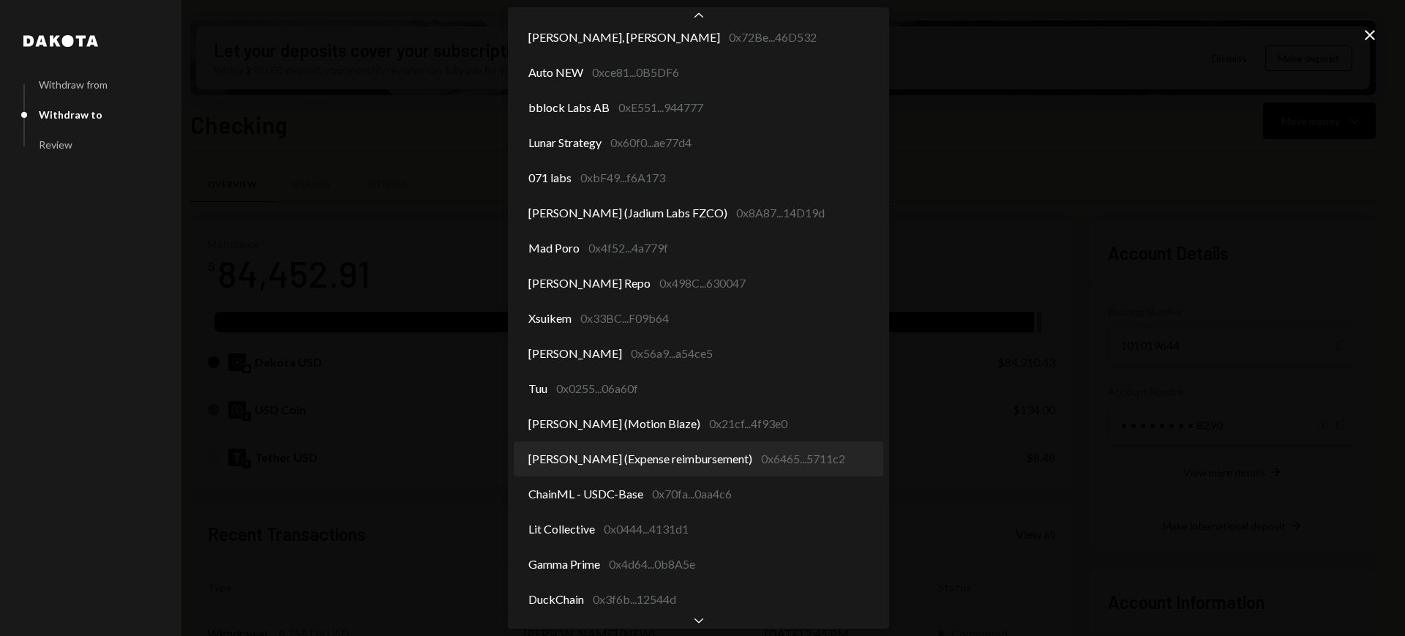
select select "**********"
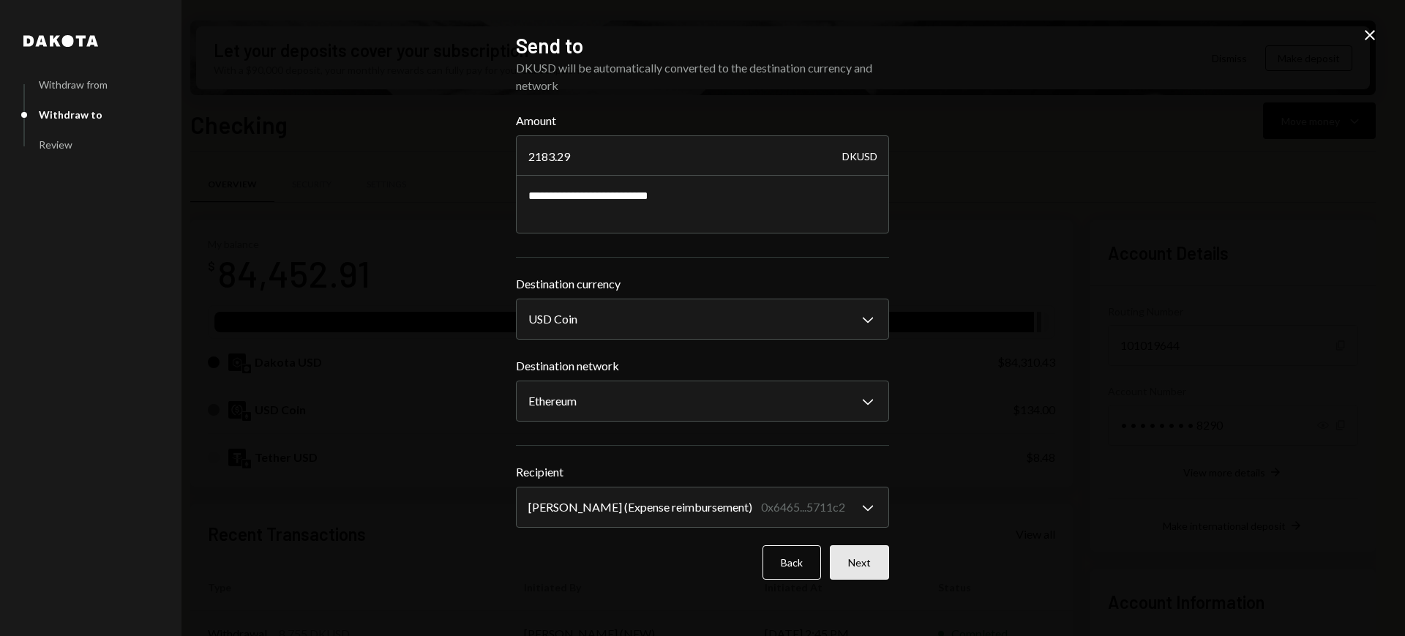
click at [858, 575] on button "Next" at bounding box center [859, 562] width 59 height 34
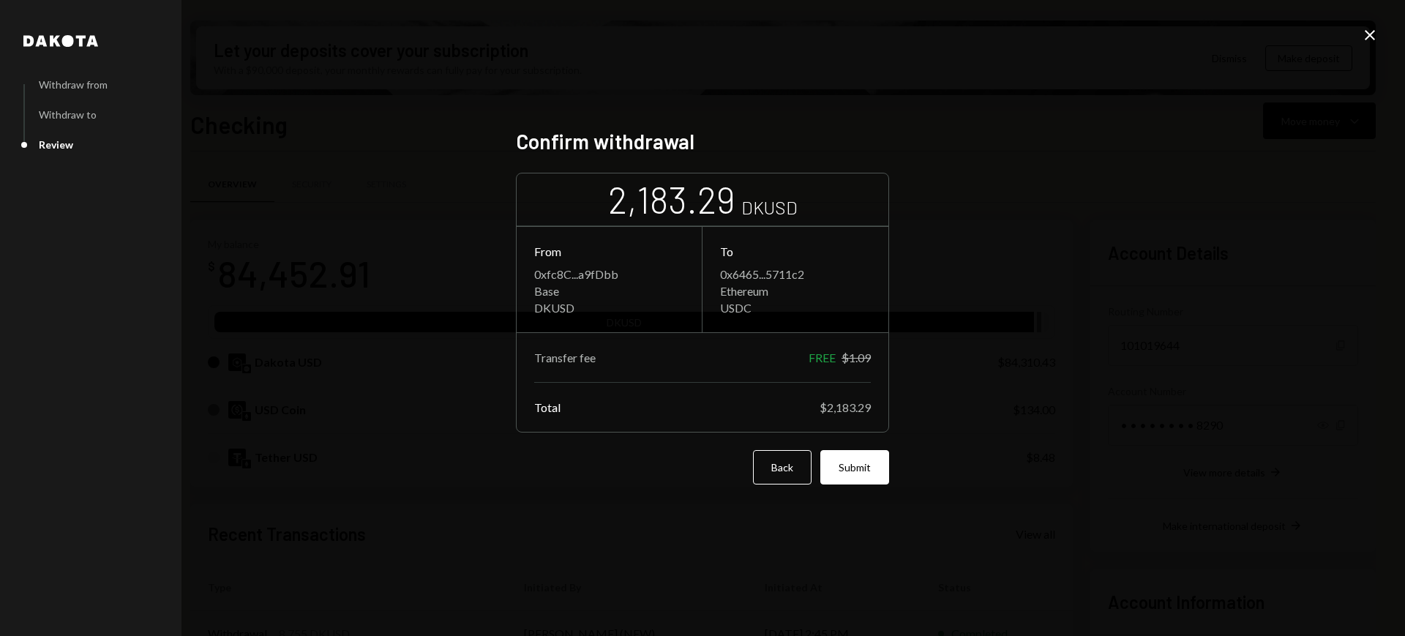
click at [866, 448] on form "2,183.29 DKUSD From 0xfc8C...a9fDbb Base DKUSD To 0x6465...5711c2 Ethereum USDC…" at bounding box center [702, 329] width 373 height 312
click at [864, 462] on button "Submit" at bounding box center [854, 467] width 69 height 34
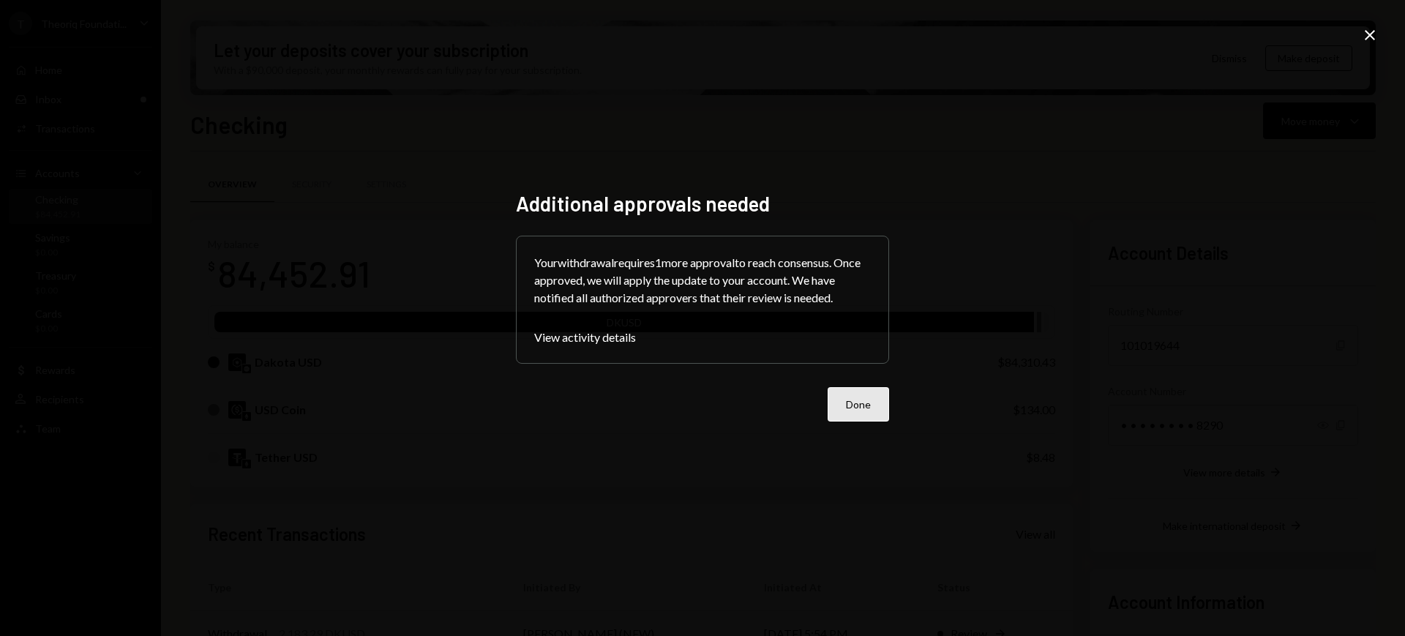
click at [868, 403] on button "Done" at bounding box center [858, 404] width 61 height 34
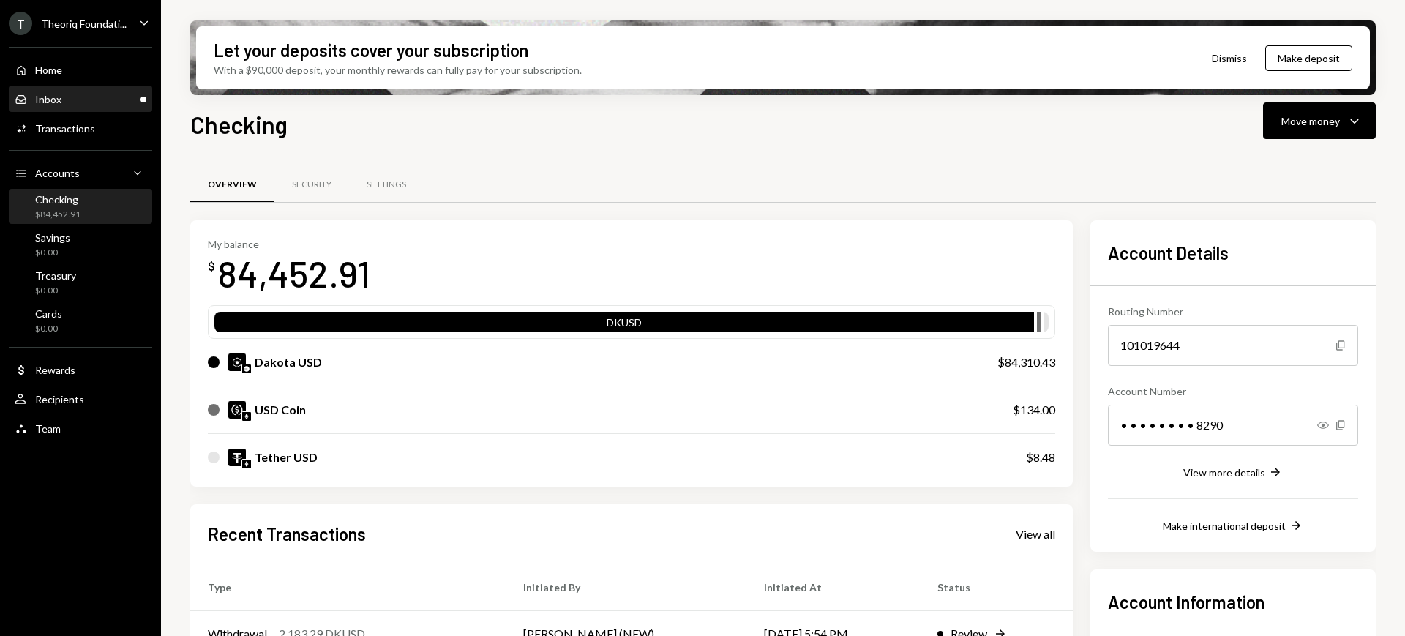
click at [91, 100] on div "Inbox Inbox" at bounding box center [81, 99] width 132 height 13
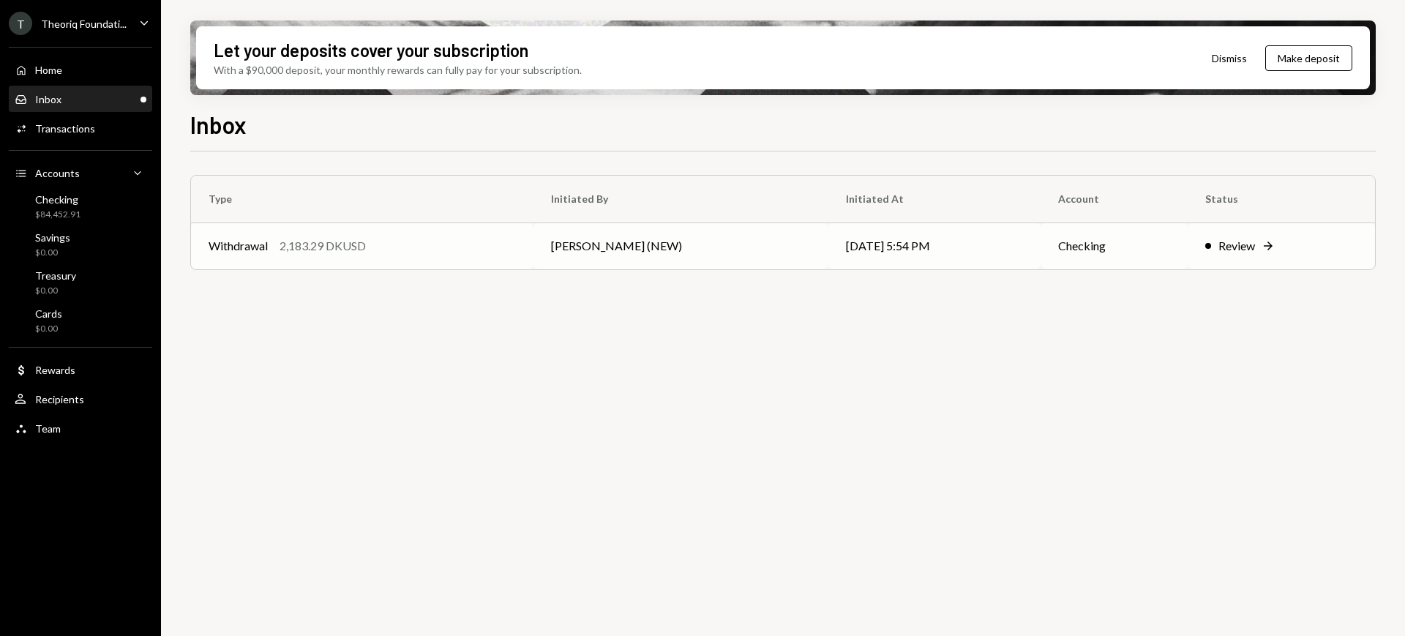
click at [599, 244] on td "[PERSON_NAME] (NEW)" at bounding box center [681, 245] width 296 height 47
